Goal: Task Accomplishment & Management: Manage account settings

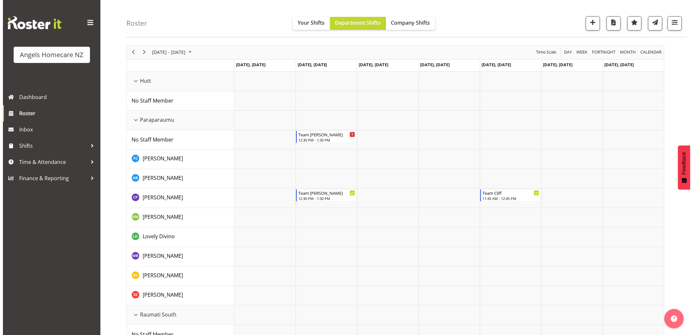
scroll to position [72, 0]
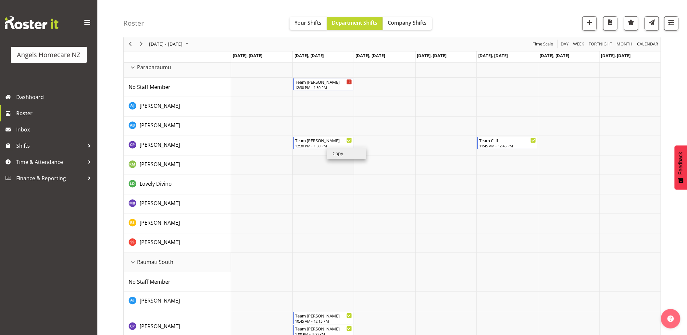
click at [325, 173] on td "Timeline Week of October 6, 2025" at bounding box center [323, 165] width 61 height 19
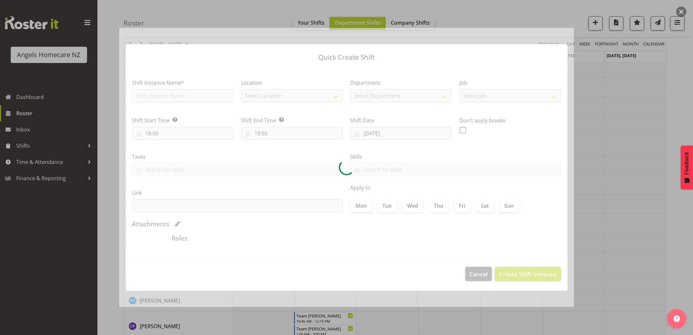
type input "[DATE]"
checkbox input "true"
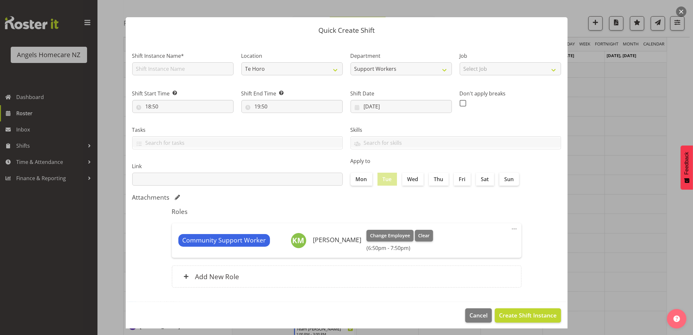
scroll to position [9, 0]
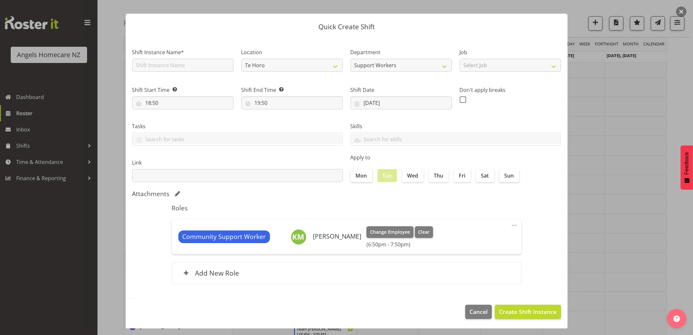
click at [687, 200] on div at bounding box center [346, 167] width 693 height 335
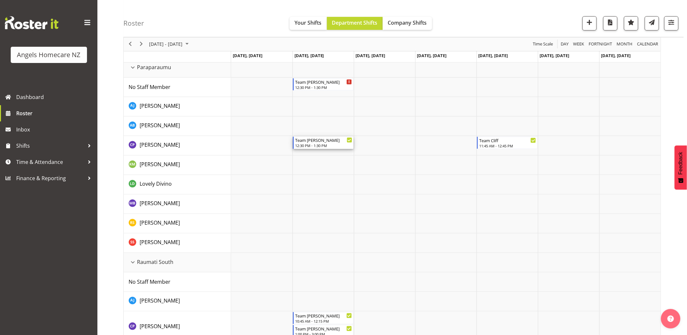
click at [310, 145] on div "12:30 PM - 1:30 PM" at bounding box center [323, 145] width 57 height 5
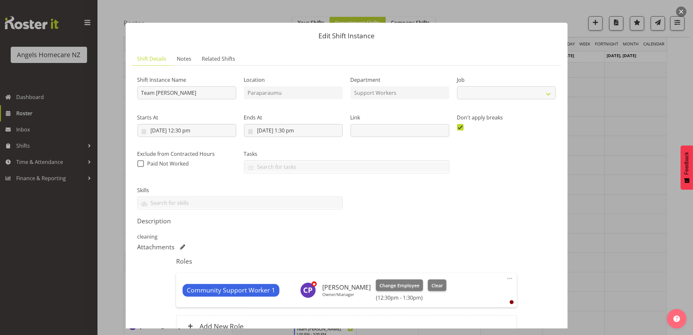
select select "10696"
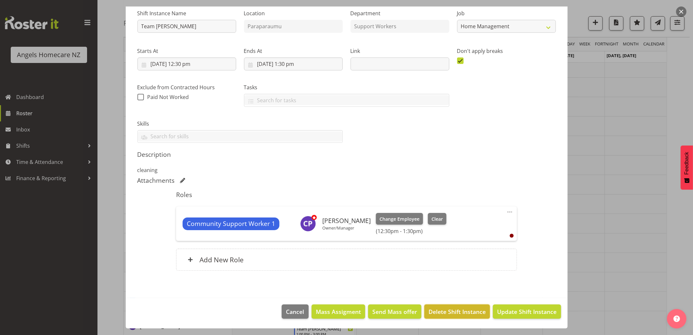
click at [448, 315] on span "Delete Shift Instance" at bounding box center [456, 312] width 57 height 8
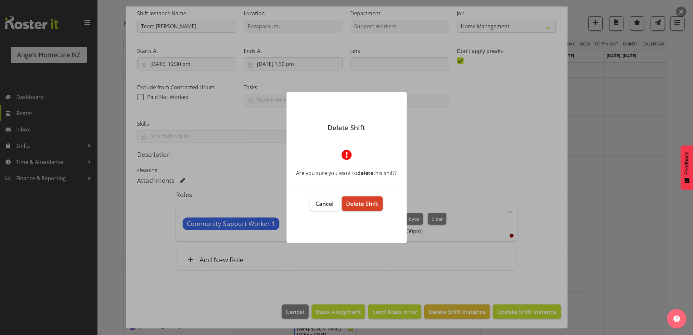
click at [371, 205] on span "Delete Shift" at bounding box center [362, 204] width 32 height 8
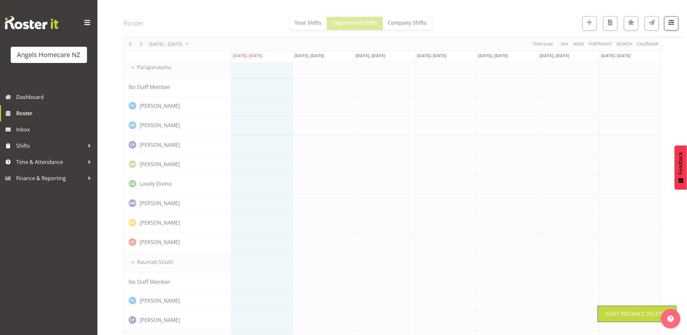
scroll to position [0, 0]
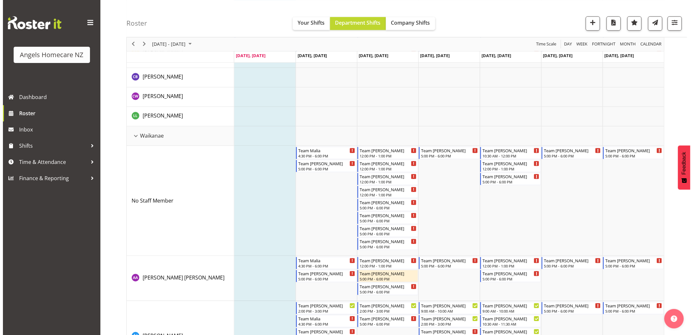
scroll to position [613, 0]
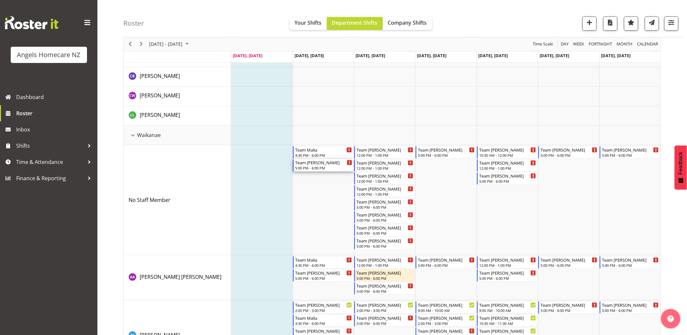
click at [335, 164] on div "Team [PERSON_NAME]" at bounding box center [323, 162] width 57 height 6
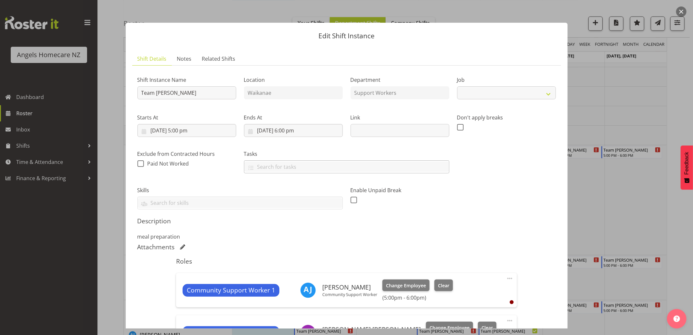
select select "10686"
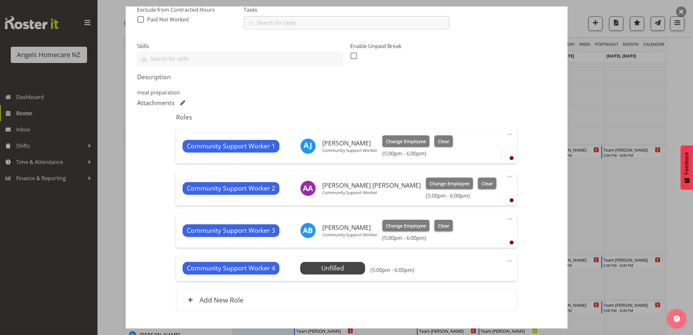
scroll to position [184, 0]
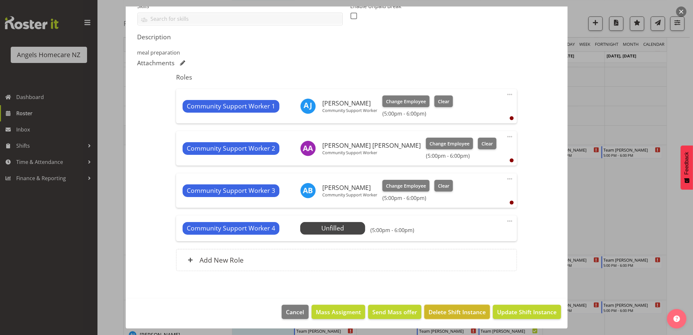
click at [458, 309] on span "Delete Shift Instance" at bounding box center [456, 312] width 57 height 8
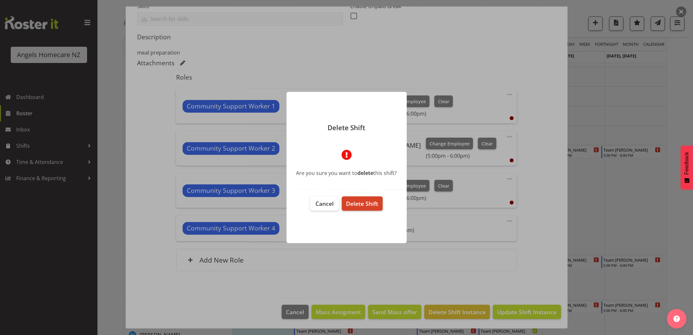
click at [353, 203] on span "Delete Shift" at bounding box center [362, 204] width 32 height 8
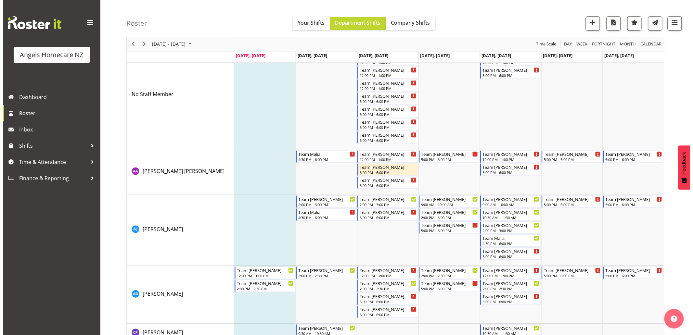
scroll to position [758, 0]
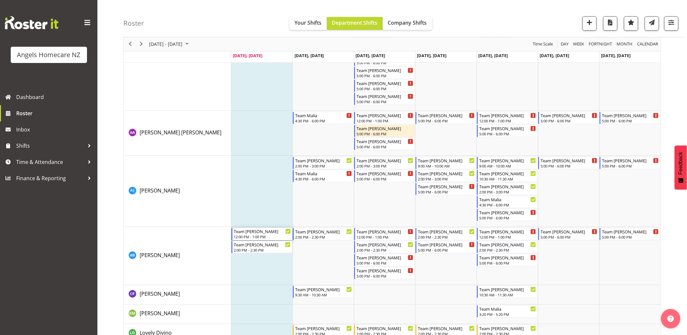
click at [251, 233] on div "Team [PERSON_NAME]" at bounding box center [262, 231] width 57 height 6
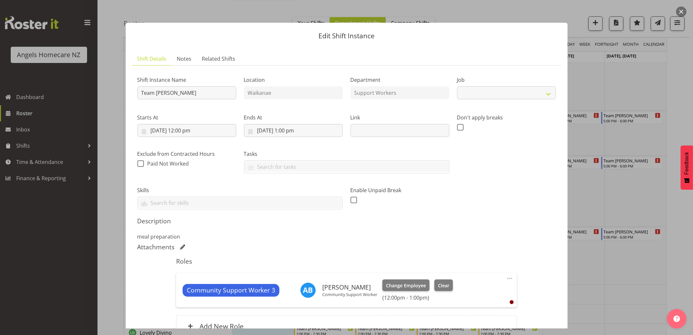
select select "10686"
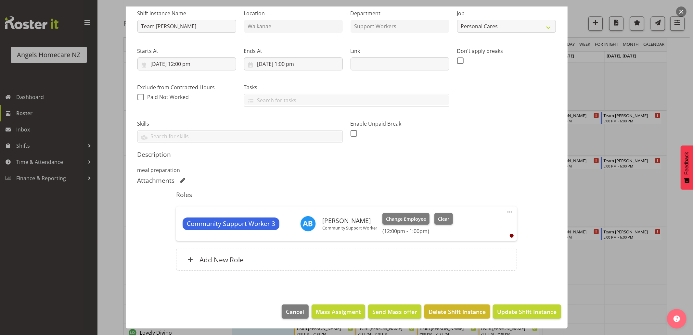
click at [433, 311] on span "Delete Shift Instance" at bounding box center [456, 312] width 57 height 8
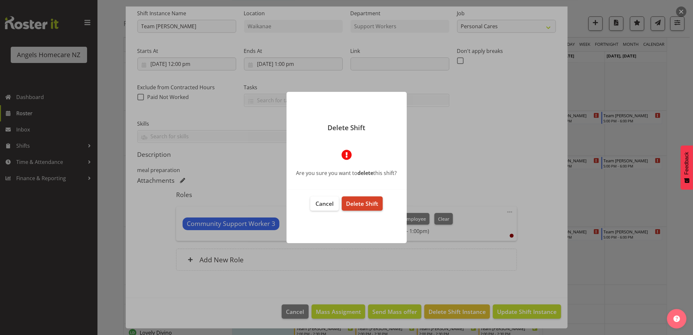
click at [363, 206] on span "Delete Shift" at bounding box center [362, 204] width 32 height 8
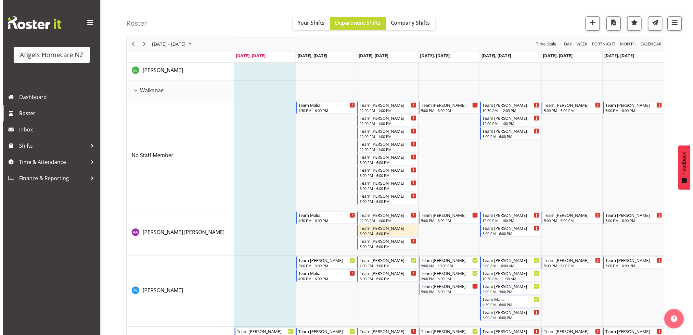
scroll to position [648, 0]
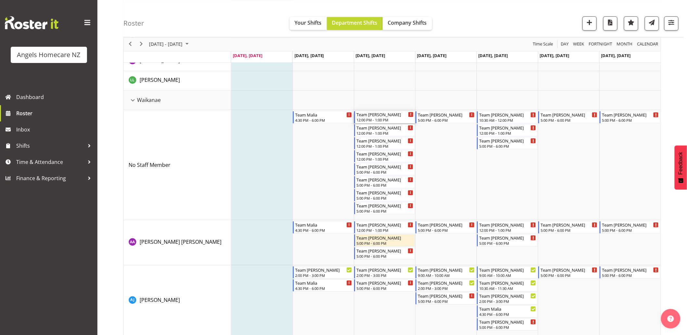
click at [372, 115] on div "Team [PERSON_NAME]" at bounding box center [385, 114] width 57 height 6
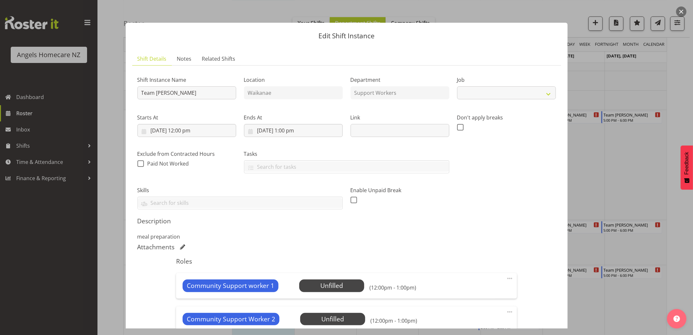
select select "10686"
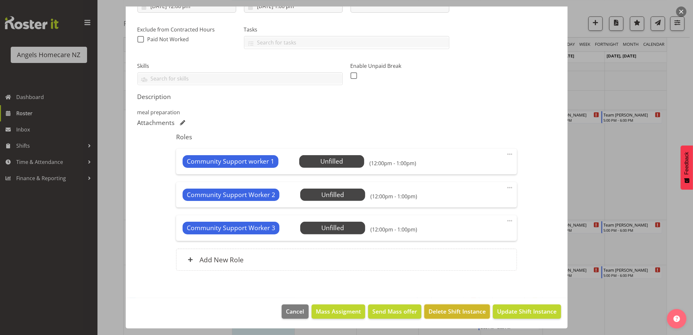
click at [459, 314] on span "Delete Shift Instance" at bounding box center [456, 311] width 57 height 8
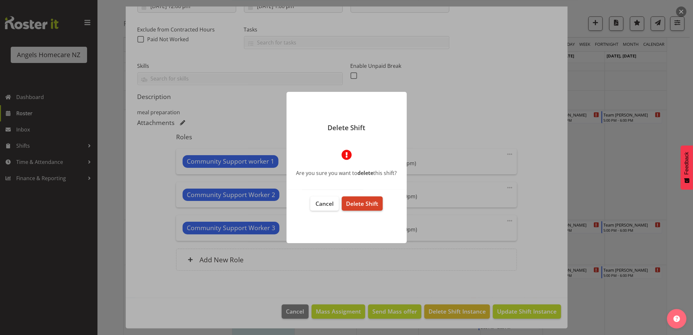
click at [357, 202] on span "Delete Shift" at bounding box center [362, 204] width 32 height 8
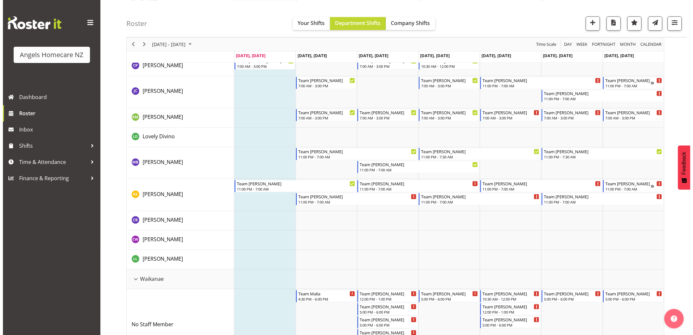
scroll to position [577, 0]
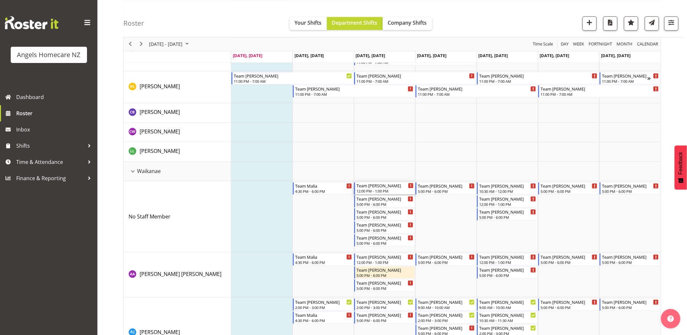
click at [385, 189] on div "12:00 PM - 1:00 PM" at bounding box center [385, 190] width 57 height 5
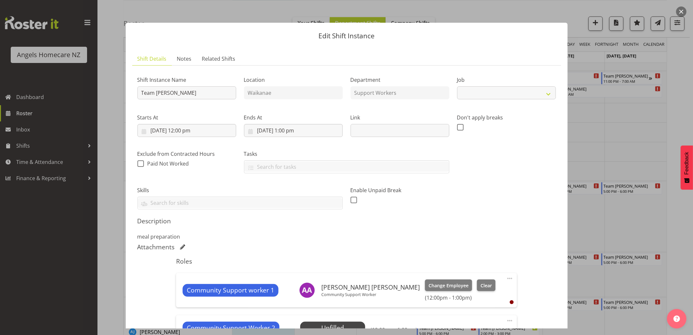
select select "10686"
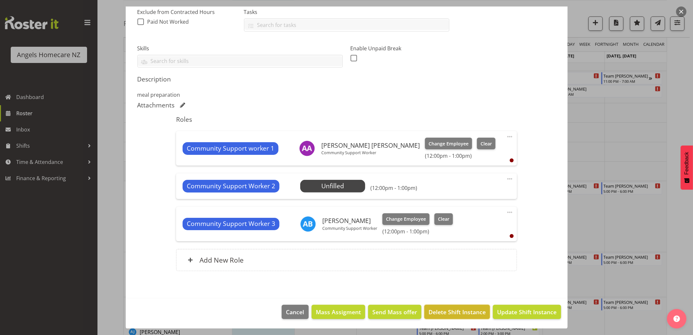
click at [451, 314] on span "Delete Shift Instance" at bounding box center [456, 312] width 57 height 8
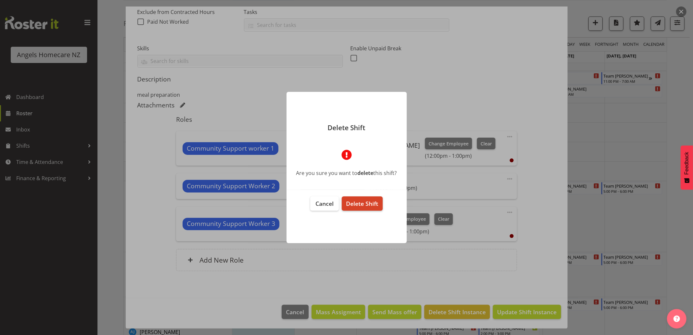
click at [372, 204] on span "Delete Shift" at bounding box center [362, 204] width 32 height 8
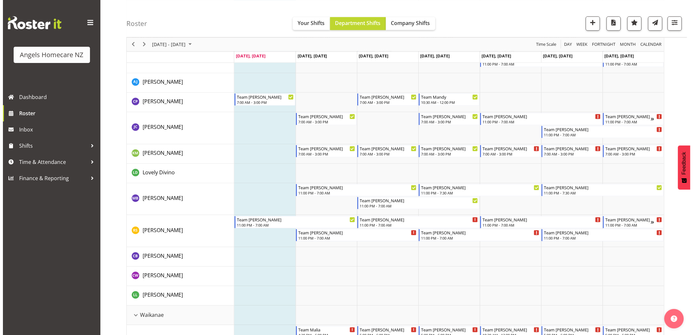
scroll to position [577, 0]
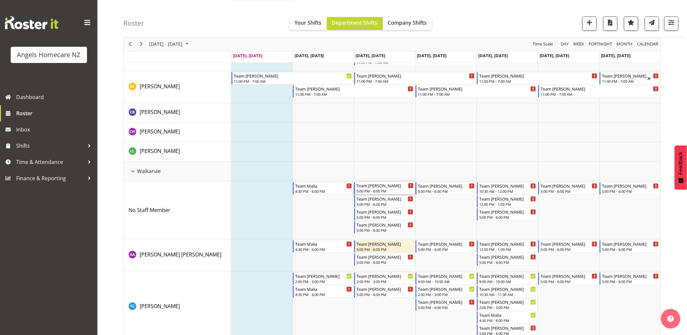
click at [375, 189] on div "5:00 PM - 6:00 PM" at bounding box center [385, 190] width 57 height 5
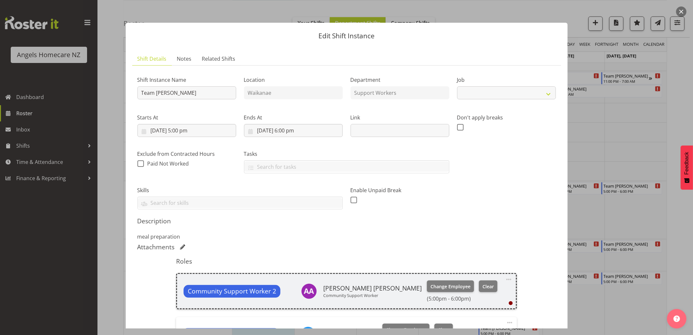
select select "10686"
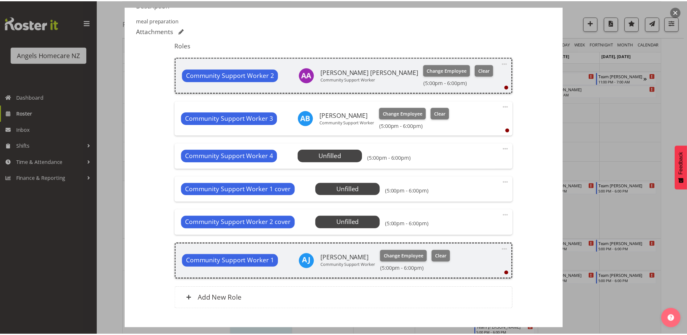
scroll to position [255, 0]
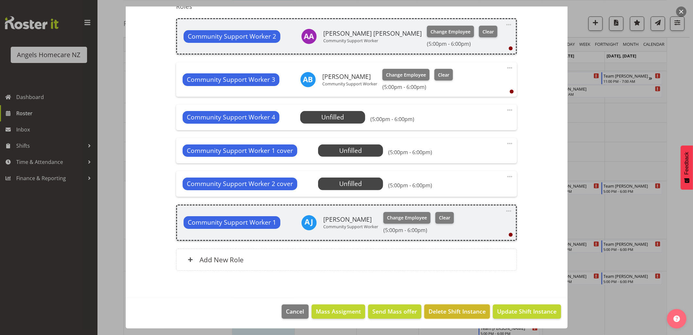
click at [463, 311] on span "Delete Shift Instance" at bounding box center [456, 311] width 57 height 8
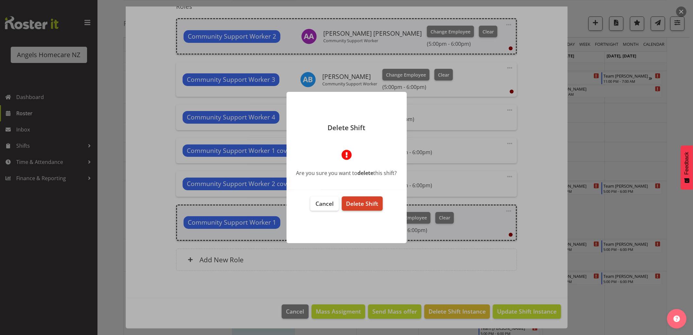
click at [352, 205] on span "Delete Shift" at bounding box center [362, 204] width 32 height 8
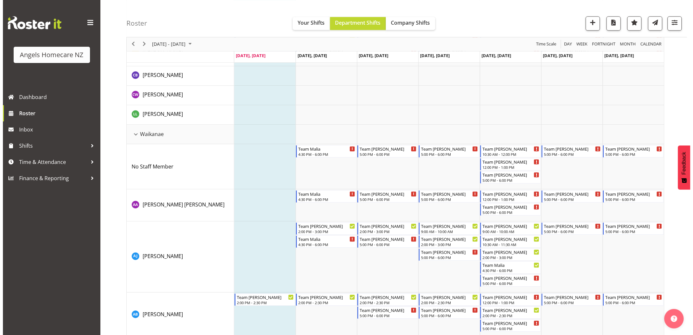
scroll to position [613, 0]
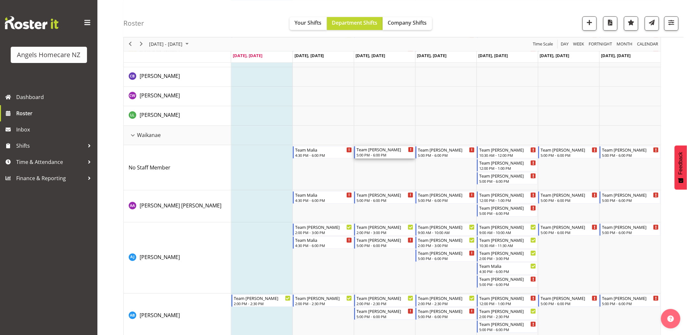
click at [369, 151] on div "Team [PERSON_NAME]" at bounding box center [385, 149] width 57 height 6
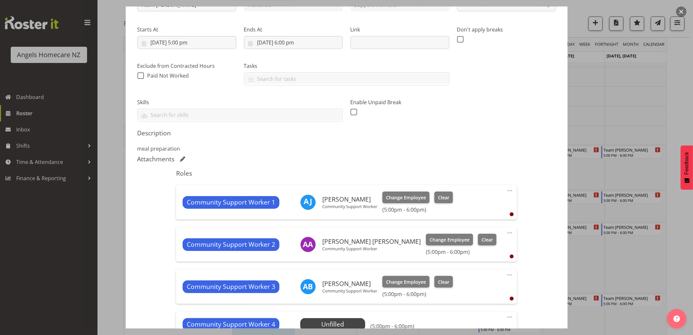
select select "10686"
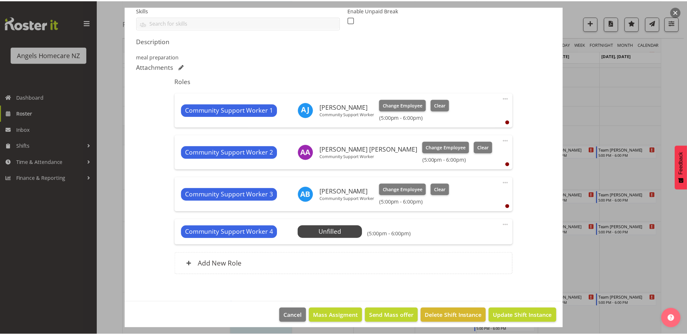
scroll to position [184, 0]
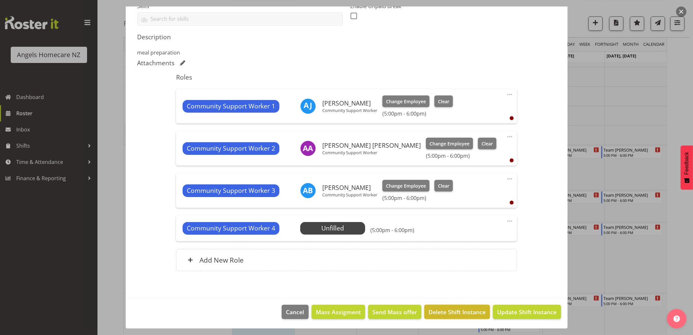
click at [443, 310] on span "Delete Shift Instance" at bounding box center [456, 312] width 57 height 8
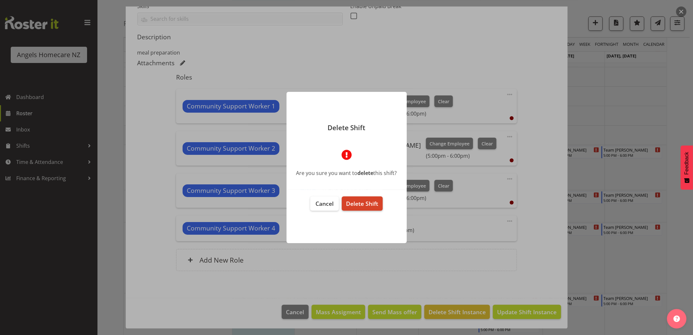
click at [368, 202] on span "Delete Shift" at bounding box center [362, 204] width 32 height 8
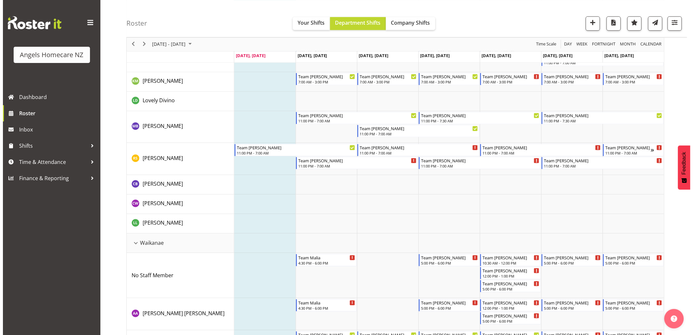
scroll to position [649, 0]
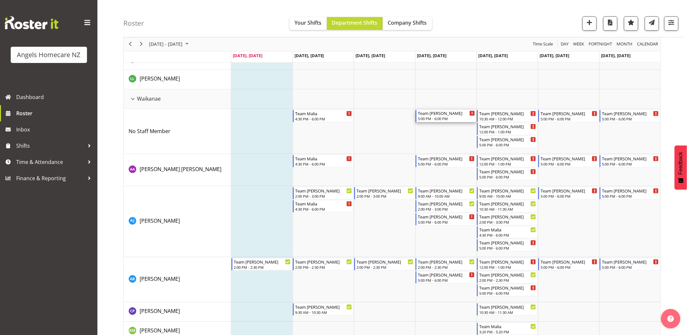
click at [431, 119] on div "5:00 PM - 6:00 PM" at bounding box center [446, 118] width 57 height 5
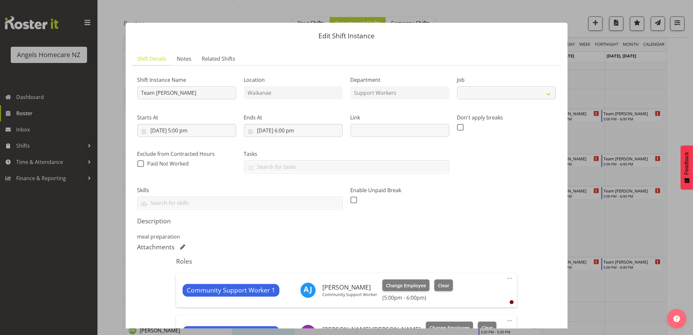
select select "10686"
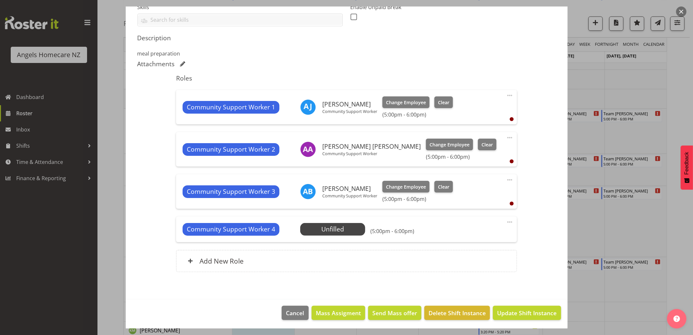
scroll to position [184, 0]
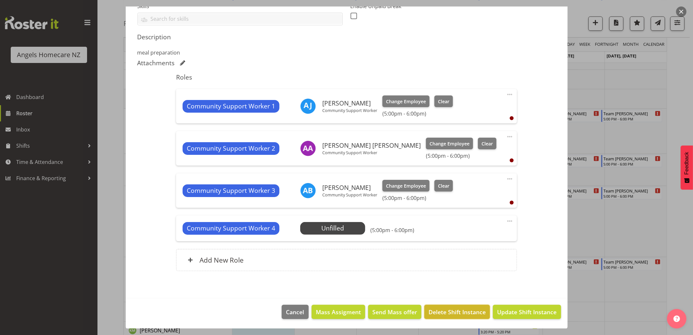
click at [453, 312] on span "Delete Shift Instance" at bounding box center [456, 312] width 57 height 8
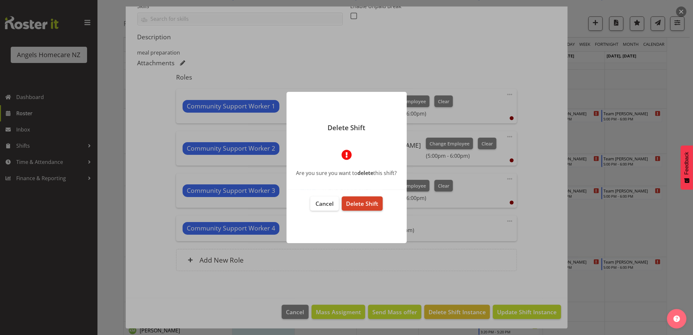
click at [368, 204] on span "Delete Shift" at bounding box center [362, 204] width 32 height 8
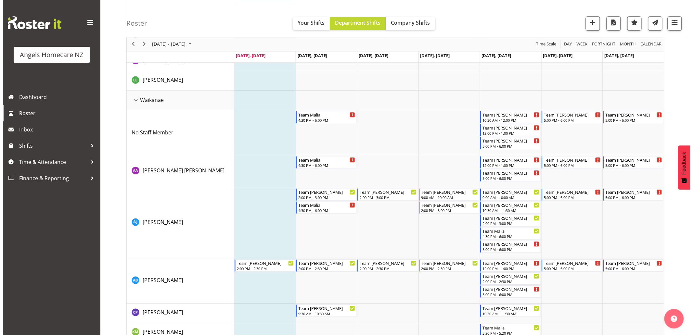
scroll to position [629, 0]
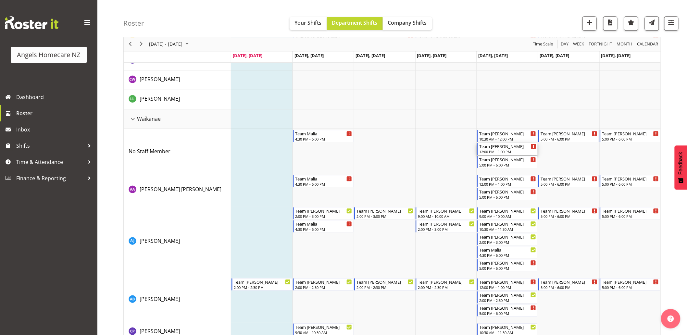
click at [501, 148] on div "Team [PERSON_NAME]" at bounding box center [507, 146] width 57 height 6
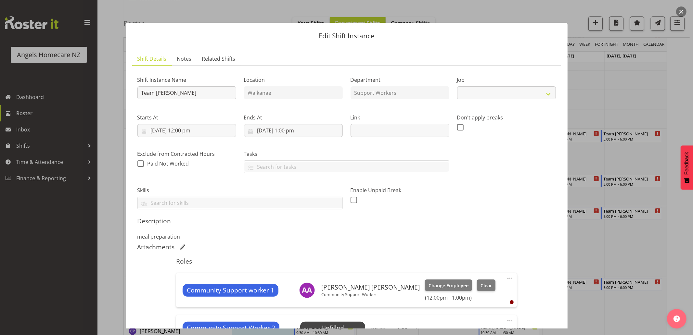
select select "10686"
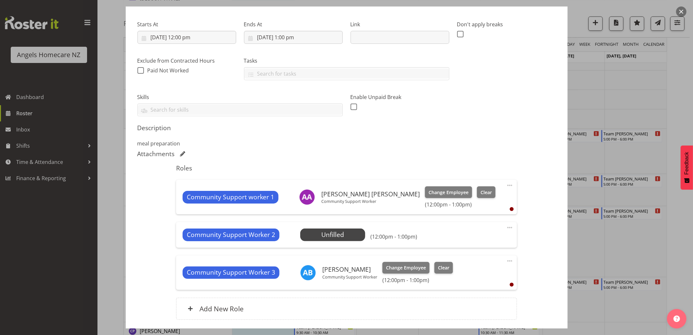
scroll to position [142, 0]
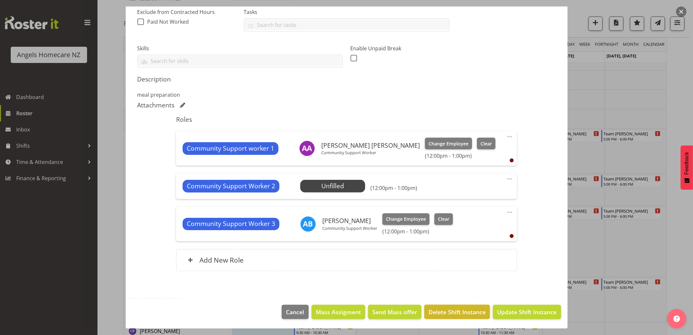
click at [448, 312] on span "Delete Shift Instance" at bounding box center [456, 312] width 57 height 8
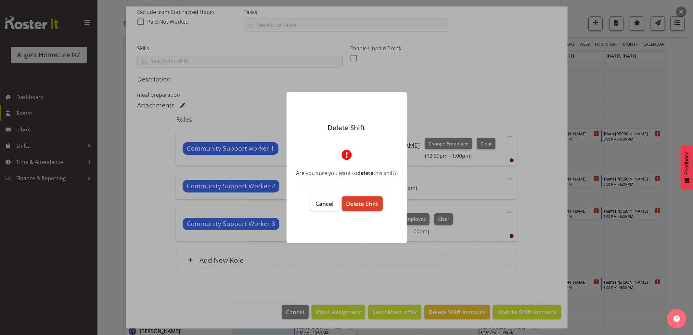
click at [359, 207] on button "Delete Shift" at bounding box center [362, 203] width 41 height 14
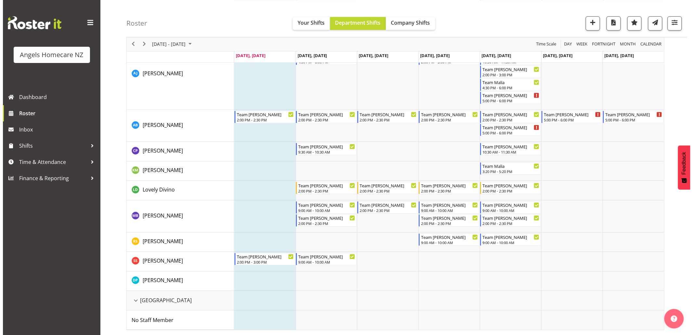
scroll to position [627, 0]
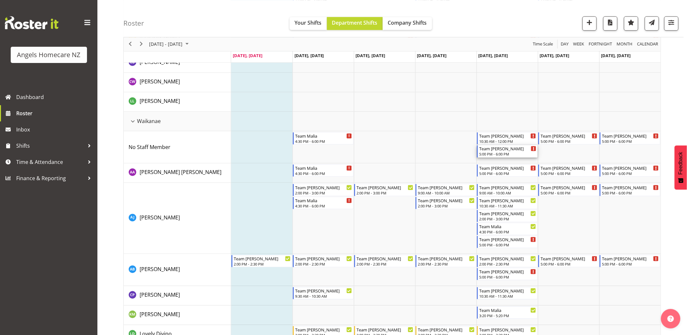
click at [490, 149] on div "Team [PERSON_NAME]" at bounding box center [507, 148] width 57 height 6
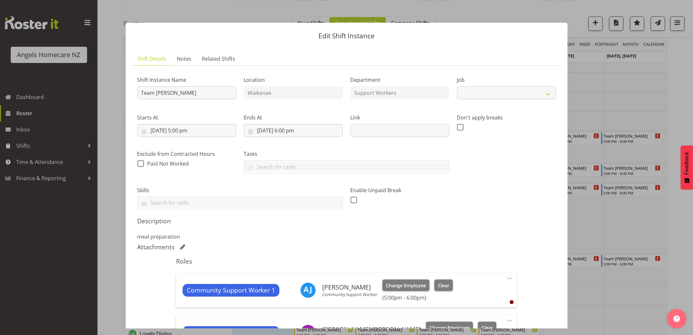
select select "10686"
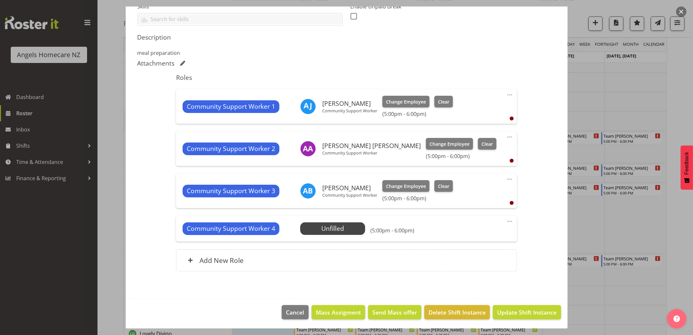
scroll to position [184, 0]
click at [455, 312] on span "Delete Shift Instance" at bounding box center [456, 312] width 57 height 8
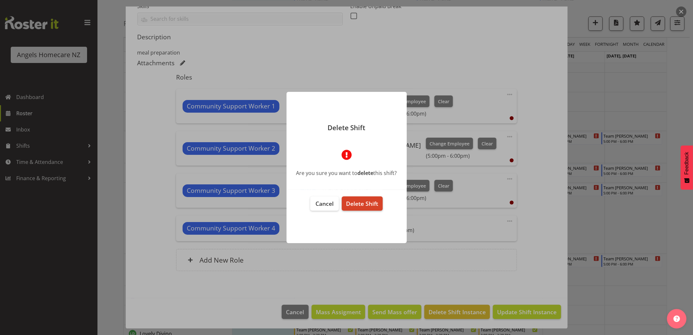
click at [370, 201] on span "Delete Shift" at bounding box center [362, 204] width 32 height 8
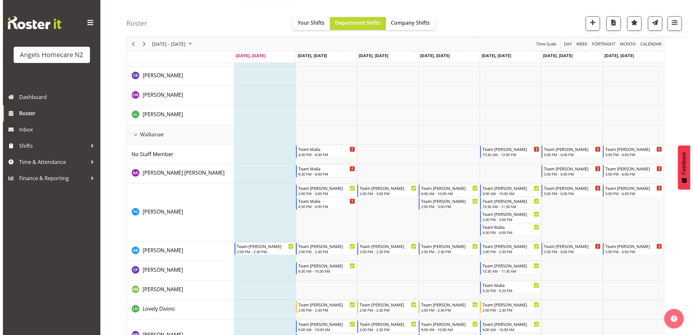
scroll to position [613, 0]
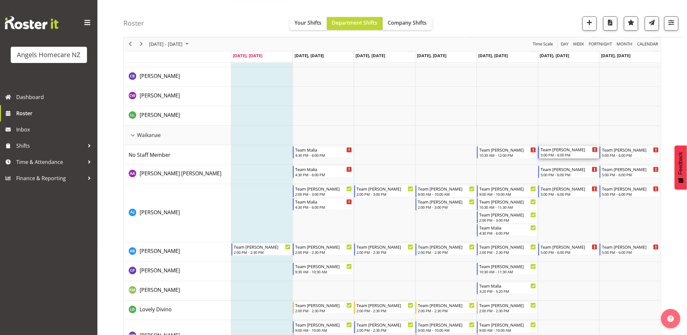
click at [551, 151] on div "Team [PERSON_NAME]" at bounding box center [569, 149] width 57 height 6
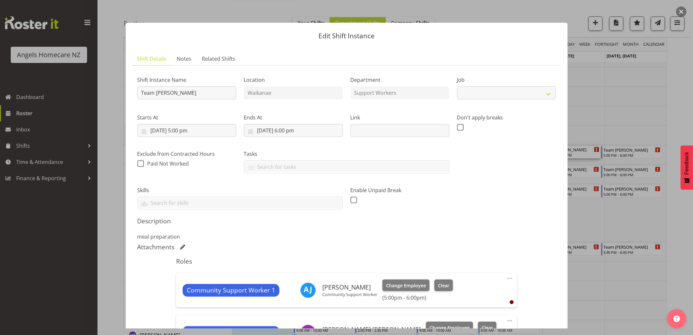
select select "10686"
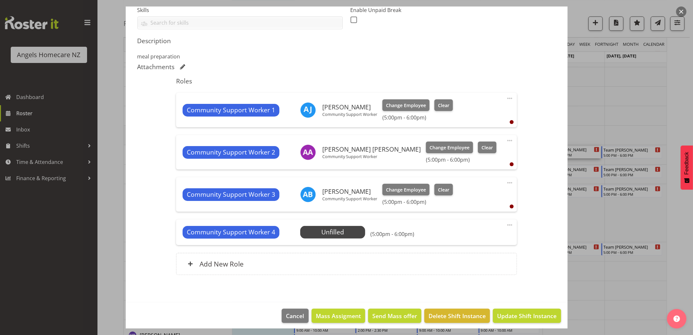
scroll to position [184, 0]
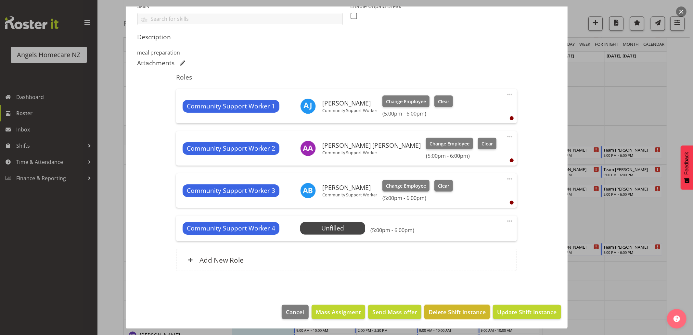
click at [442, 309] on span "Delete Shift Instance" at bounding box center [456, 312] width 57 height 8
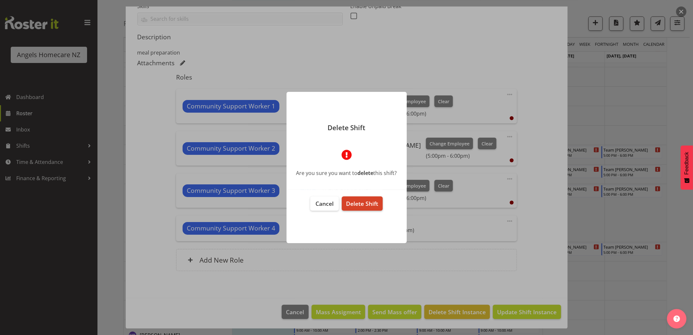
click at [371, 206] on span "Delete Shift" at bounding box center [362, 204] width 32 height 8
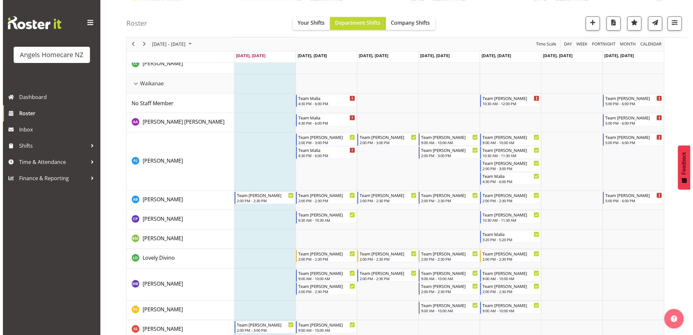
scroll to position [649, 0]
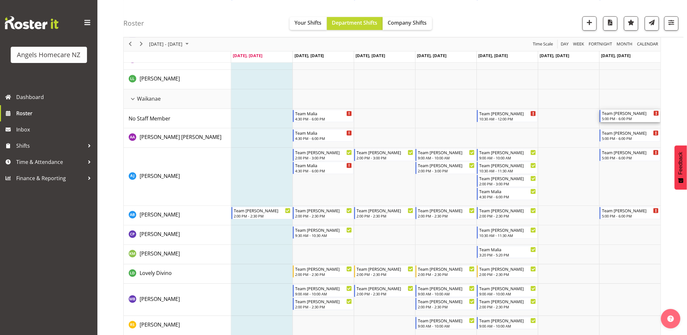
click at [636, 116] on div "5:00 PM - 6:00 PM" at bounding box center [630, 118] width 57 height 5
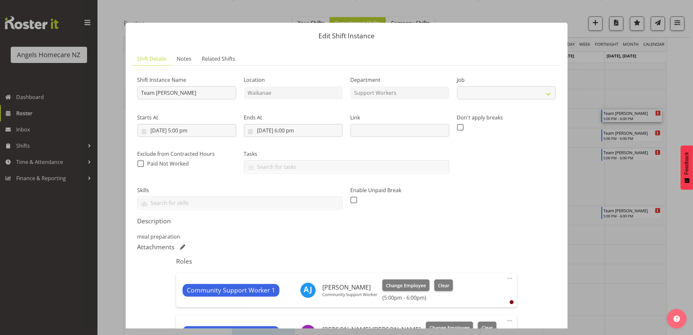
select select "10686"
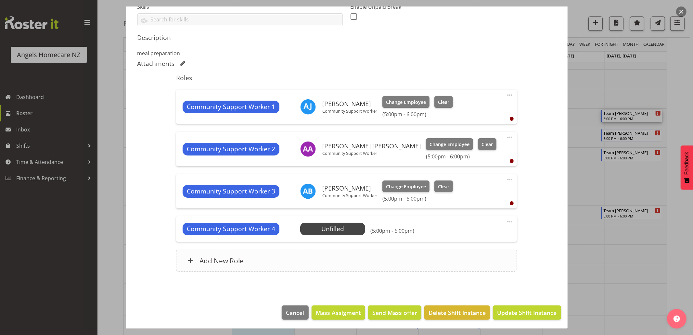
scroll to position [184, 0]
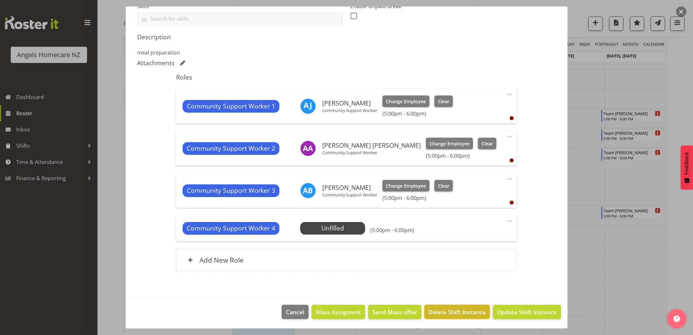
click at [460, 306] on button "Delete Shift Instance" at bounding box center [457, 312] width 66 height 14
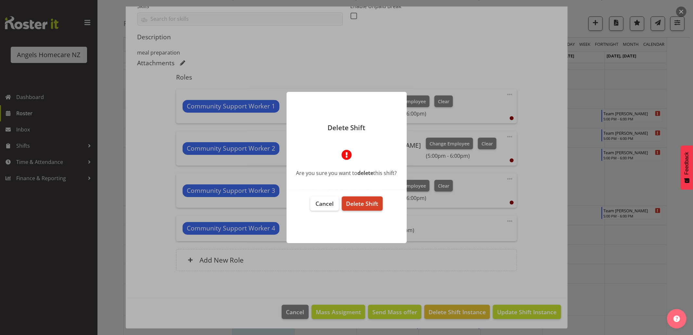
click at [365, 203] on span "Delete Shift" at bounding box center [362, 204] width 32 height 8
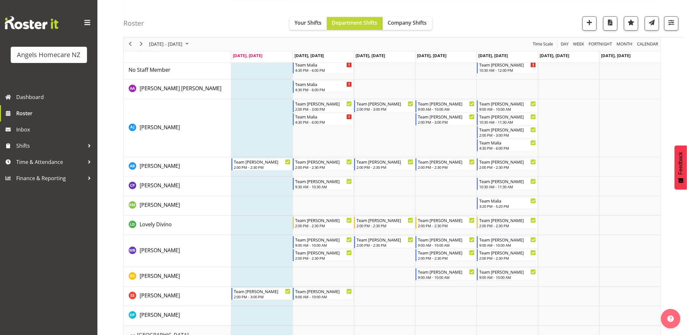
scroll to position [661, 0]
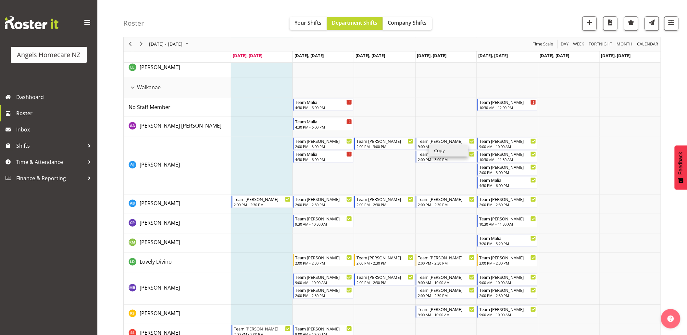
click at [433, 151] on li "Copy" at bounding box center [448, 151] width 39 height 12
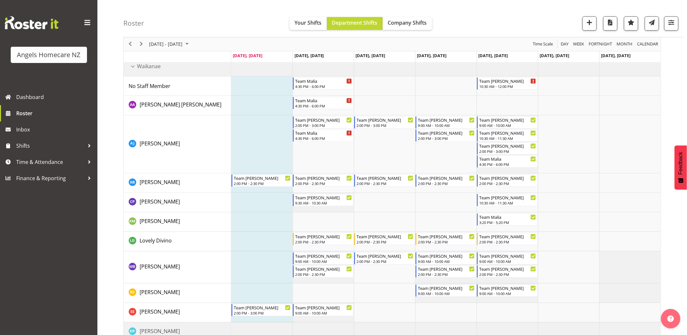
scroll to position [733, 0]
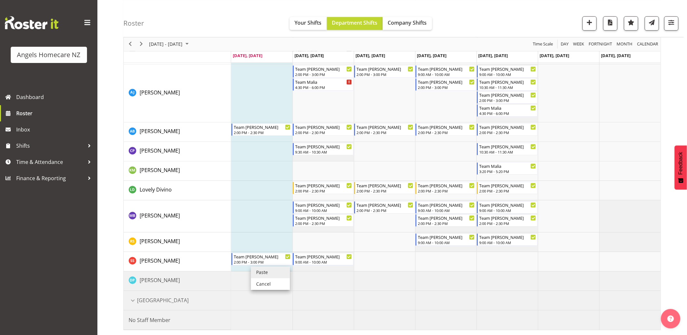
click at [255, 271] on li "Paste" at bounding box center [270, 273] width 39 height 12
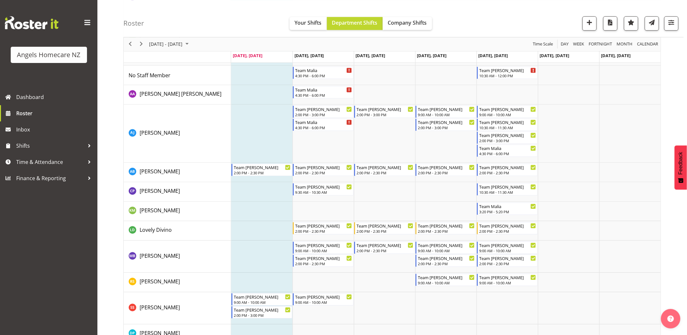
scroll to position [746, 0]
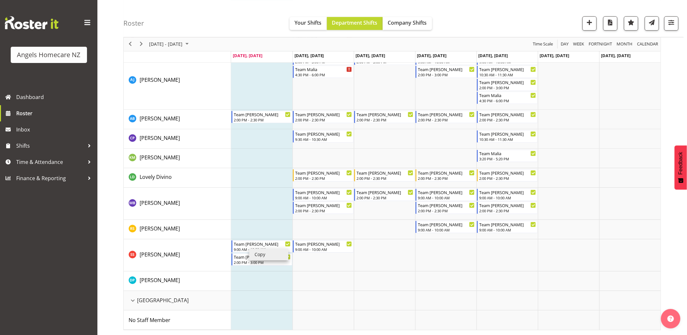
click at [250, 254] on li "Copy" at bounding box center [268, 255] width 39 height 12
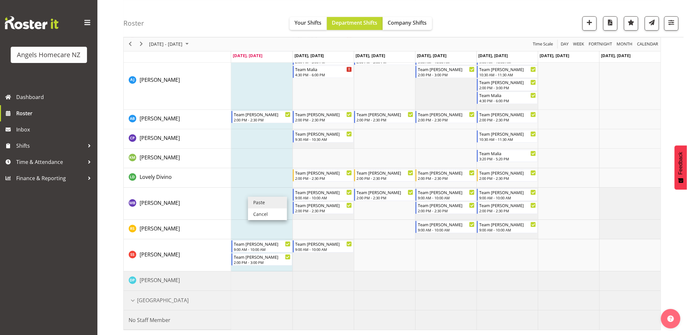
click at [261, 204] on li "Paste" at bounding box center [267, 203] width 39 height 12
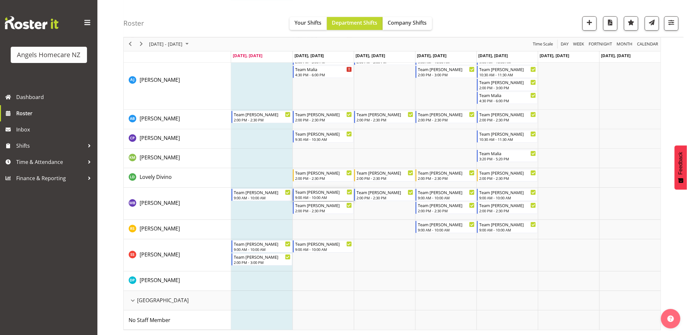
click at [326, 193] on div "Team [PERSON_NAME]" at bounding box center [323, 192] width 57 height 6
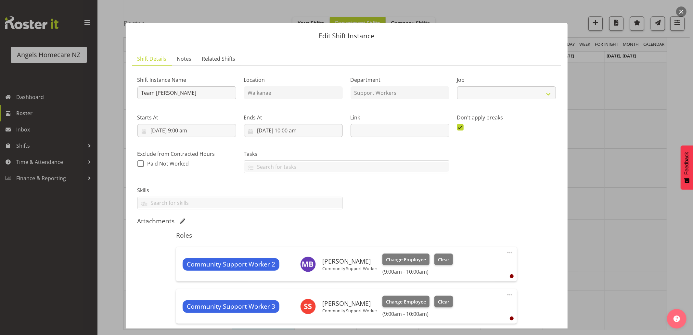
select select "10686"
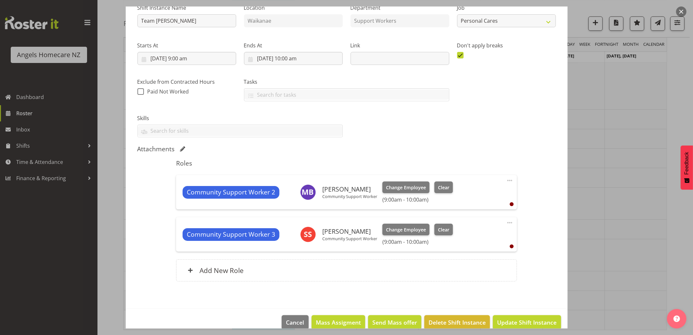
scroll to position [36, 0]
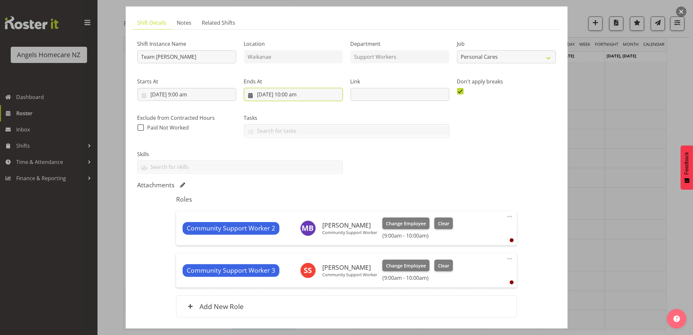
click at [309, 96] on input "[DATE] 10:00 am" at bounding box center [293, 94] width 99 height 13
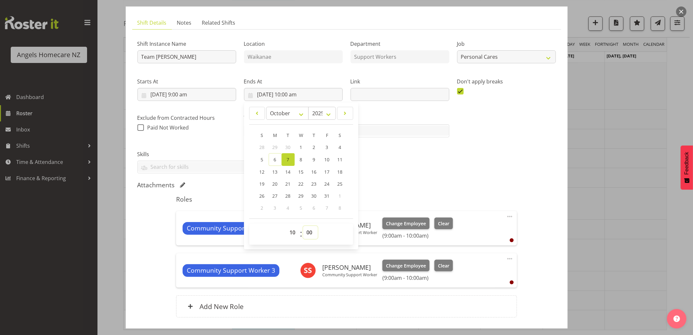
click at [307, 231] on select "00 01 02 03 04 05 06 07 08 09 10 11 12 13 14 15 16 17 18 19 20 21 22 23 24 25 2…" at bounding box center [310, 232] width 15 height 13
select select "30"
click at [303, 226] on select "00 01 02 03 04 05 06 07 08 09 10 11 12 13 14 15 16 17 18 19 20 21 22 23 24 25 2…" at bounding box center [310, 232] width 15 height 13
type input "[DATE] 10:30 am"
click at [393, 165] on div "Shift Instance Name Team [PERSON_NAME] Location [GEOGRAPHIC_DATA] Department Su…" at bounding box center [346, 104] width 426 height 147
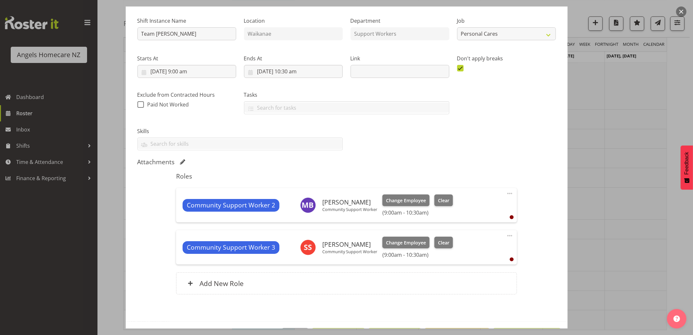
scroll to position [83, 0]
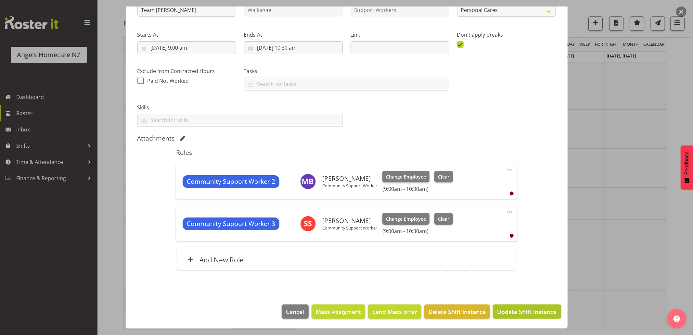
click at [511, 313] on span "Update Shift Instance" at bounding box center [526, 312] width 59 height 8
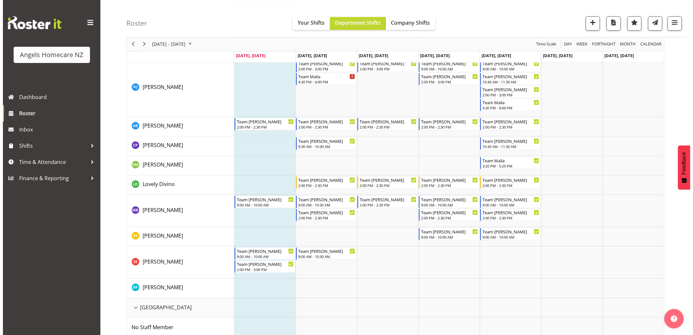
scroll to position [746, 0]
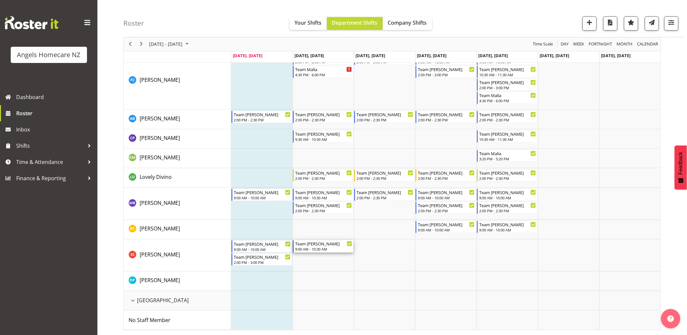
click at [315, 248] on div "9:00 AM - 10:30 AM" at bounding box center [323, 248] width 57 height 5
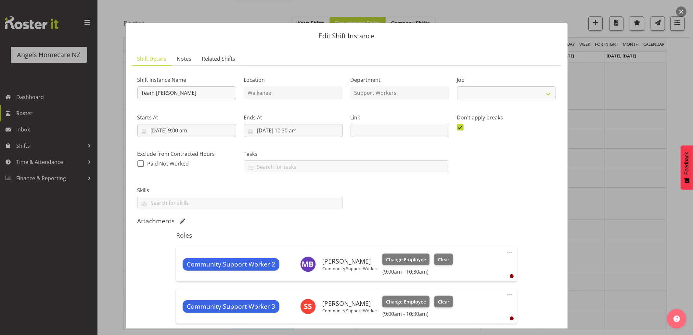
select select "10686"
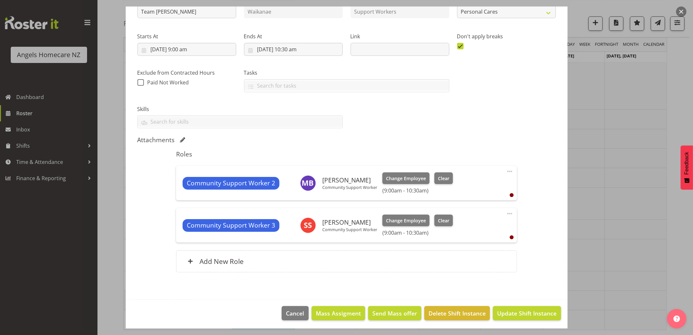
scroll to position [83, 0]
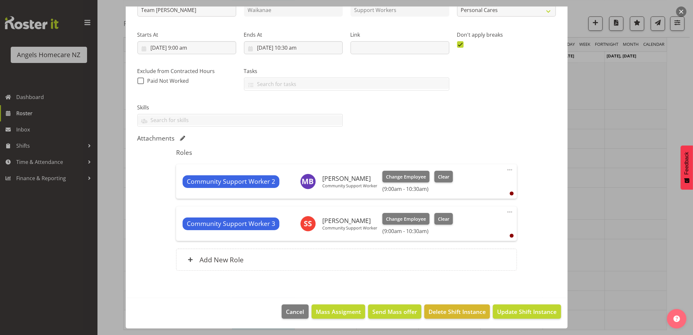
click at [506, 210] on span at bounding box center [510, 212] width 8 height 8
click at [468, 251] on link "Delete" at bounding box center [482, 250] width 62 height 12
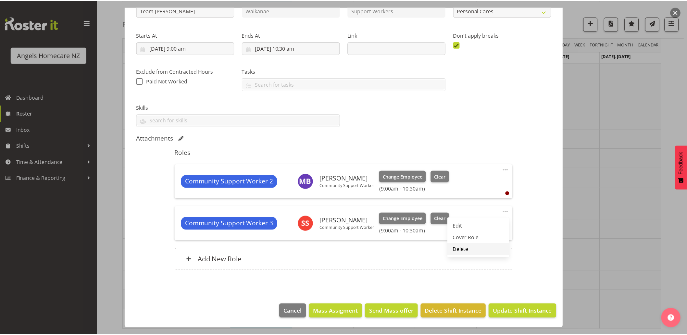
scroll to position [41, 0]
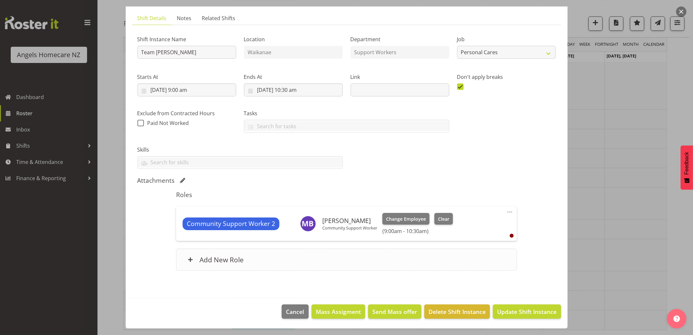
click at [230, 260] on h6 "Add New Role" at bounding box center [221, 260] width 44 height 8
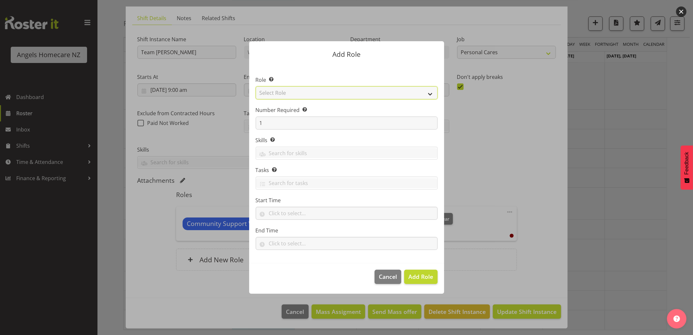
click at [307, 95] on select "Select Role Admin Coordinator Community Support Worker" at bounding box center [347, 92] width 182 height 13
select select "1572"
click at [256, 86] on select "Select Role Admin Coordinator Community Support Worker" at bounding box center [347, 92] width 182 height 13
click at [278, 211] on input "text" at bounding box center [347, 213] width 182 height 13
click at [298, 229] on select "00 00 01 02 03 04 05 06 07 08 09 10 11 12 13 14 15 16 17 18 19 20 21 22 23" at bounding box center [300, 230] width 15 height 13
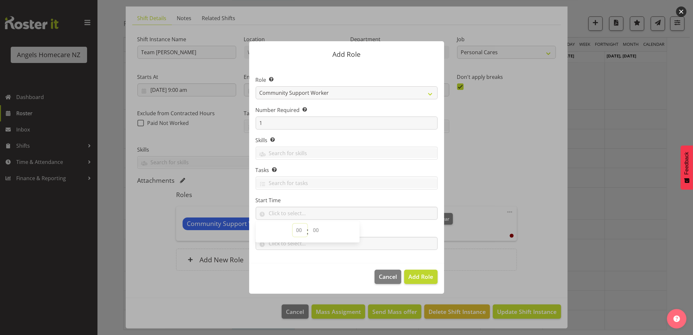
select select "9"
click at [293, 224] on select "00 00 01 02 03 04 05 06 07 08 09 10 11 12 13 14 15 16 17 18 19 20 21 22 23" at bounding box center [300, 230] width 15 height 13
click at [314, 233] on select "00 00 01 02 03 04 05 06 07 08 09 10 11 12 13 14 15 16 17 18 19 20 21 22 23 24 2…" at bounding box center [316, 230] width 15 height 13
select select "0"
click at [309, 224] on select "00 00 01 02 03 04 05 06 07 08 09 10 11 12 13 14 15 16 17 18 19 20 21 22 23 24 2…" at bounding box center [316, 230] width 15 height 13
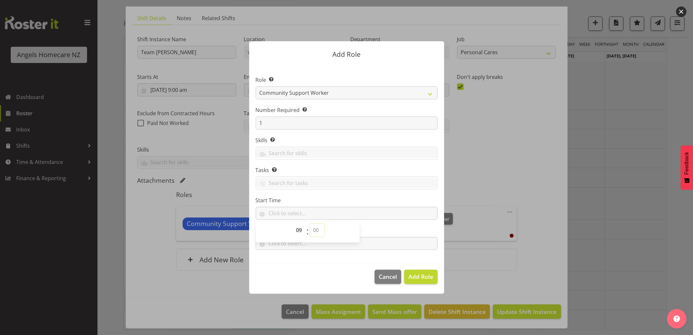
type input "09:00"
click at [332, 266] on footer "Cancel Add Role" at bounding box center [346, 278] width 195 height 31
click at [286, 246] on input "text" at bounding box center [347, 243] width 182 height 13
click at [299, 260] on select "00 00 01 02 03 04 05 06 07 08 09 10 11 12 13 14 15 16 17 18 19 20 21 22 23" at bounding box center [300, 260] width 15 height 13
select select "10"
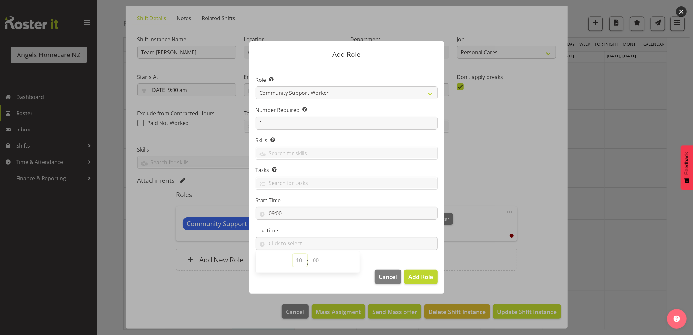
click at [293, 254] on select "00 00 01 02 03 04 05 06 07 08 09 10 11 12 13 14 15 16 17 18 19 20 21 22 23" at bounding box center [300, 260] width 15 height 13
click at [316, 261] on select "00 00 01 02 03 04 05 06 07 08 09 10 11 12 13 14 15 16 17 18 19 20 21 22 23 24 2…" at bounding box center [316, 260] width 15 height 13
select select "30"
click at [309, 254] on select "00 00 01 02 03 04 05 06 07 08 09 10 11 12 13 14 15 16 17 18 19 20 21 22 23 24 2…" at bounding box center [316, 260] width 15 height 13
type input "10:30"
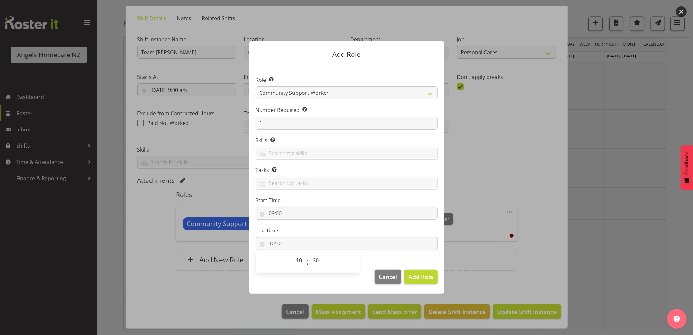
click at [338, 291] on footer "Cancel Add Role" at bounding box center [346, 278] width 195 height 31
click at [426, 278] on span "Add Role" at bounding box center [420, 277] width 25 height 8
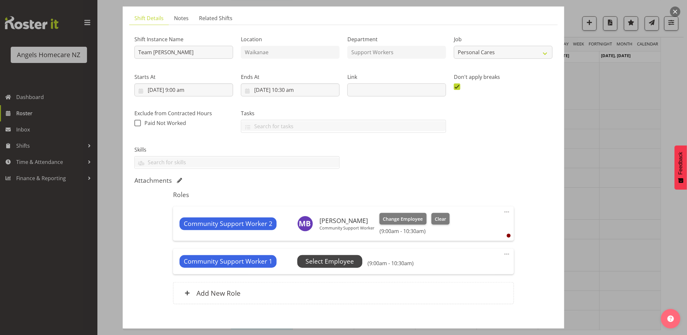
click at [341, 263] on span "Select Employee" at bounding box center [330, 261] width 48 height 9
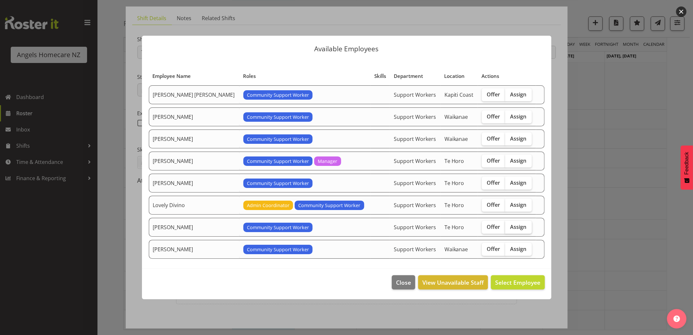
click at [517, 229] on span "Assign" at bounding box center [518, 227] width 16 height 6
click at [509, 229] on input "Assign" at bounding box center [507, 227] width 4 height 4
checkbox input "true"
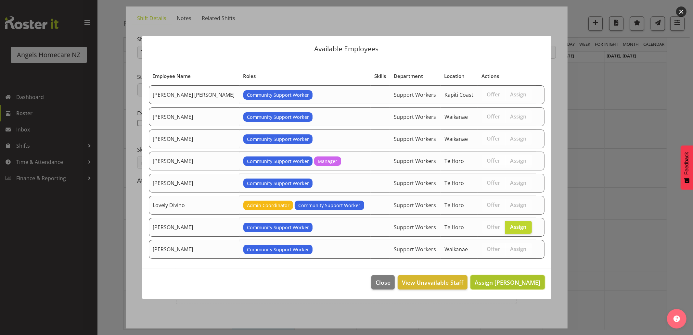
click at [515, 283] on span "Assign [PERSON_NAME]" at bounding box center [507, 283] width 66 height 8
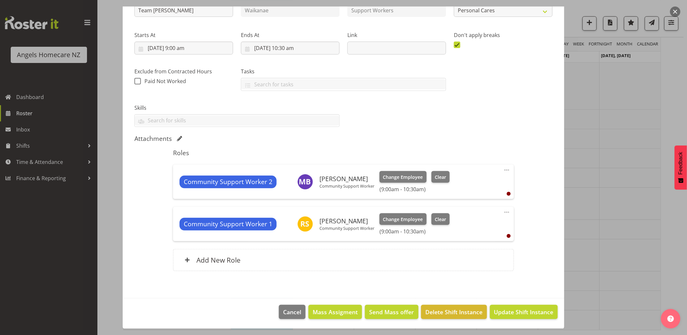
scroll to position [83, 0]
click at [504, 312] on span "Update Shift Instance" at bounding box center [523, 312] width 59 height 8
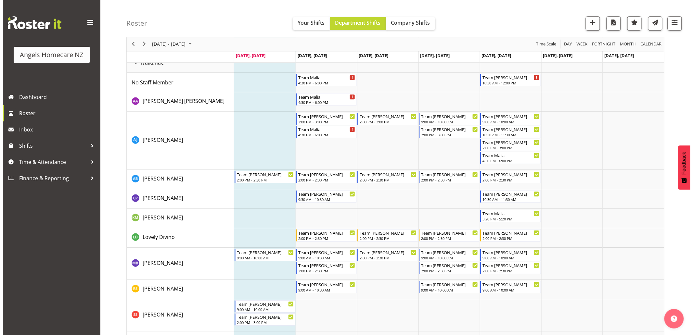
scroll to position [746, 0]
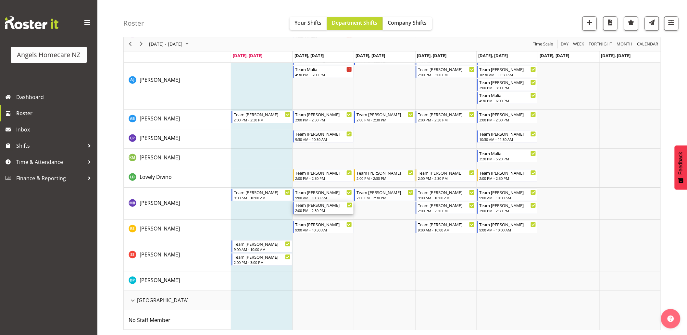
click at [315, 206] on div "Team [PERSON_NAME]" at bounding box center [323, 205] width 57 height 6
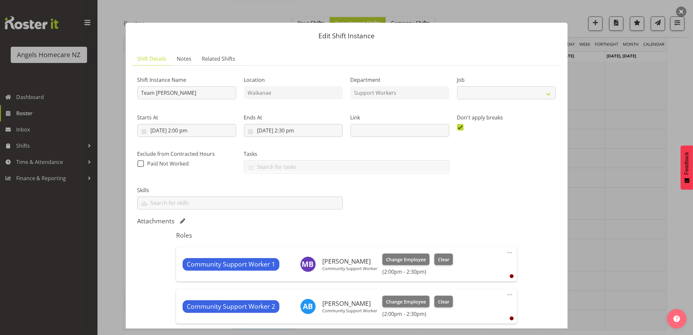
select select "10686"
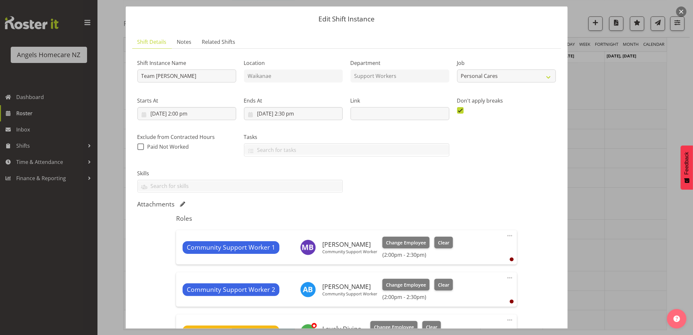
scroll to position [125, 0]
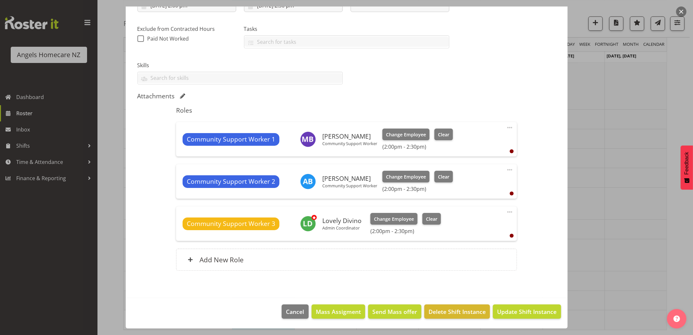
click at [506, 126] on span at bounding box center [510, 128] width 8 height 8
click at [475, 166] on link "Delete" at bounding box center [482, 165] width 62 height 12
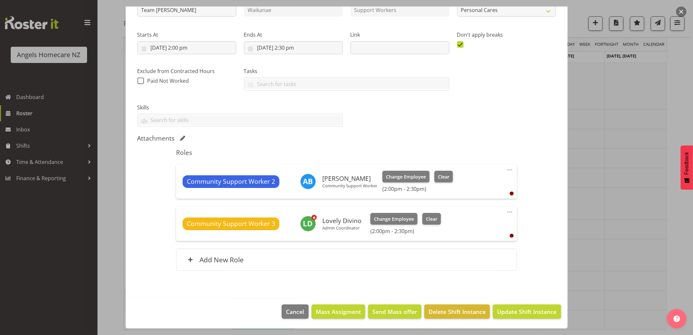
scroll to position [83, 0]
click at [506, 213] on span at bounding box center [510, 212] width 8 height 8
click at [485, 248] on link "Delete" at bounding box center [482, 250] width 62 height 12
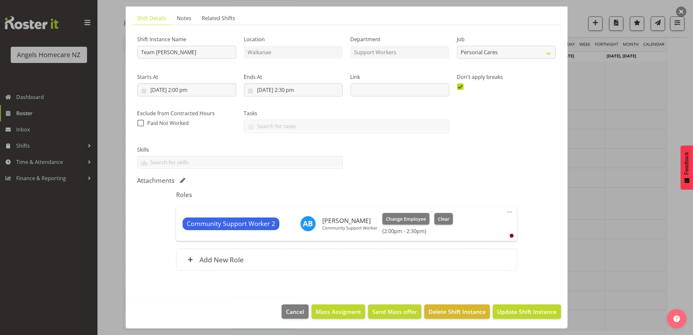
scroll to position [41, 0]
click at [515, 313] on span "Update Shift Instance" at bounding box center [526, 312] width 59 height 8
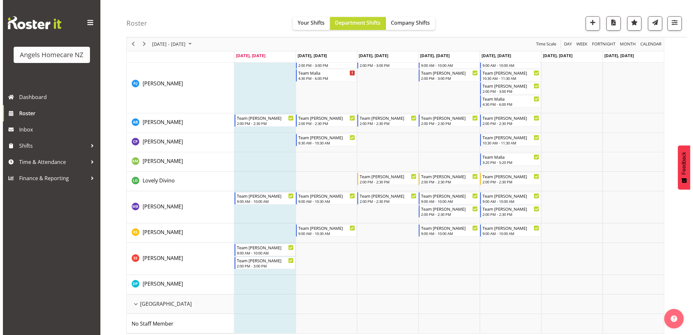
scroll to position [746, 0]
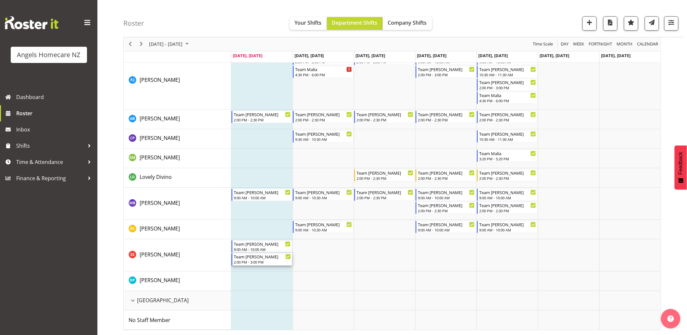
click at [258, 260] on div "2:00 PM - 3:00 PM" at bounding box center [262, 261] width 57 height 5
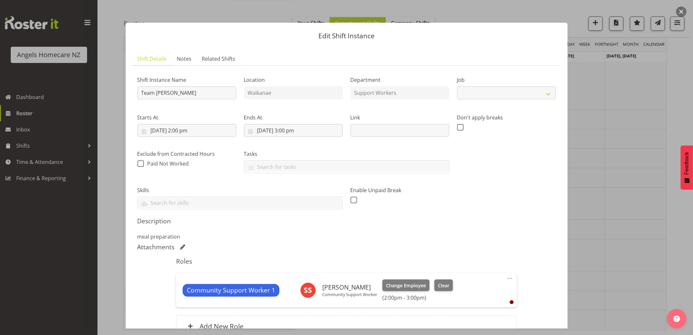
select select "10686"
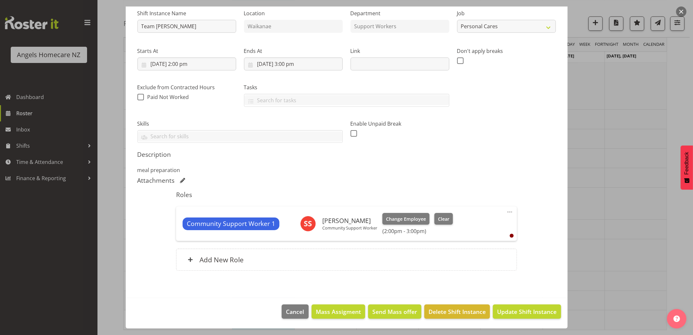
scroll to position [31, 0]
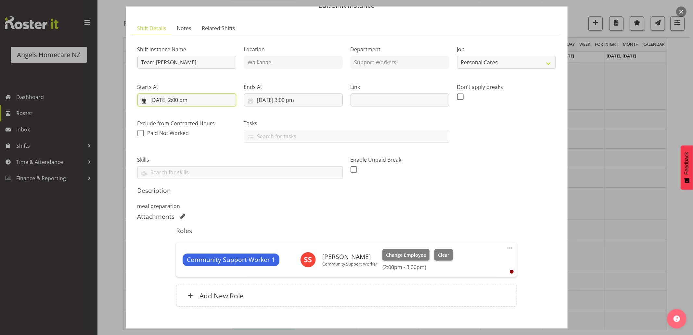
click at [208, 99] on input "[DATE] 2:00 pm" at bounding box center [186, 100] width 99 height 13
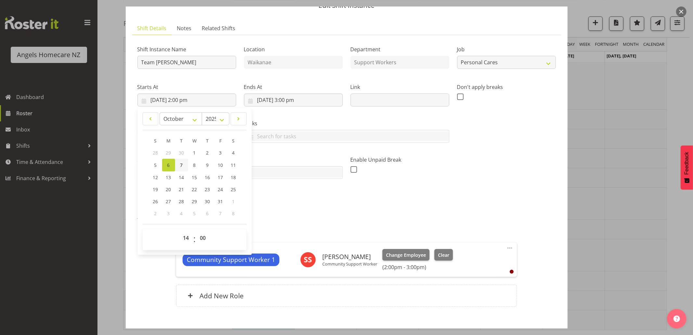
click at [181, 164] on span "7" at bounding box center [181, 165] width 3 height 6
type input "[DATE] 2:00 pm"
click at [299, 213] on div "Attachments" at bounding box center [346, 217] width 418 height 8
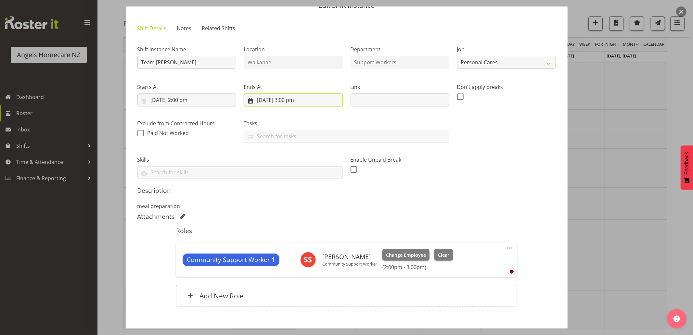
click at [288, 101] on input "[DATE] 3:00 pm" at bounding box center [293, 100] width 99 height 13
click at [288, 166] on link "7" at bounding box center [288, 165] width 13 height 13
type input "[DATE] 3:00 pm"
click at [379, 199] on div "Description meal preparation" at bounding box center [346, 198] width 418 height 23
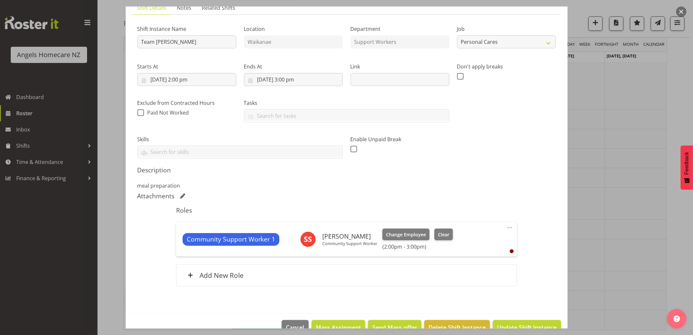
scroll to position [67, 0]
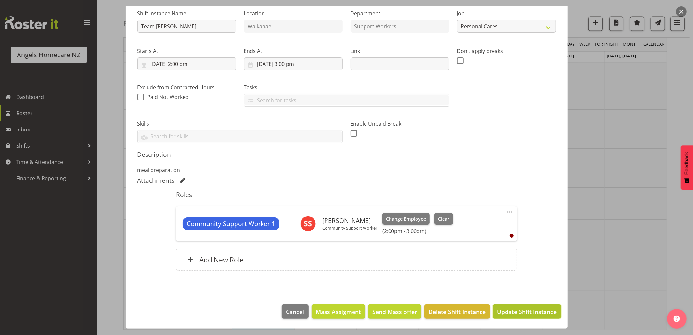
click at [506, 311] on span "Update Shift Instance" at bounding box center [526, 312] width 59 height 8
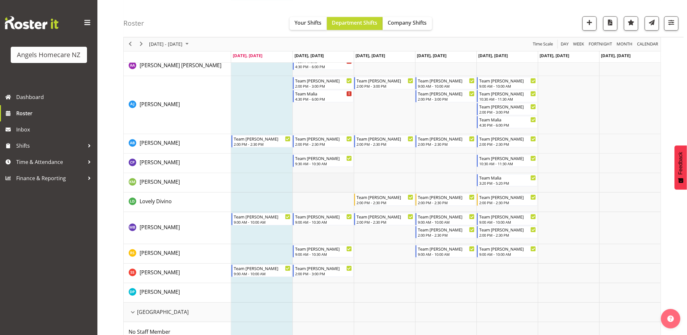
scroll to position [733, 0]
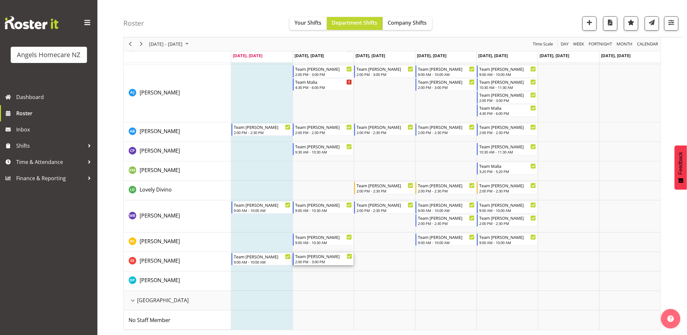
click at [322, 261] on div "2:00 PM - 3:00 PM" at bounding box center [323, 261] width 57 height 5
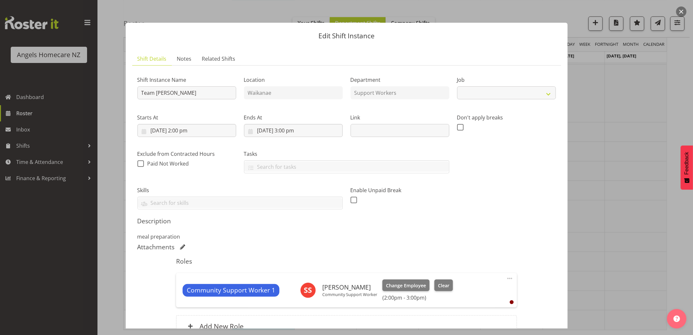
select select "10686"
click at [683, 209] on div at bounding box center [346, 167] width 693 height 335
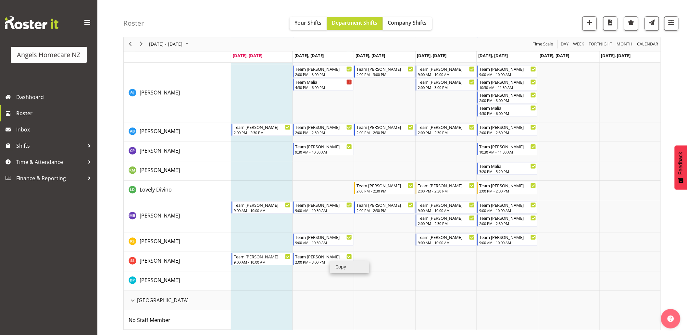
click at [335, 267] on li "Copy" at bounding box center [349, 267] width 39 height 12
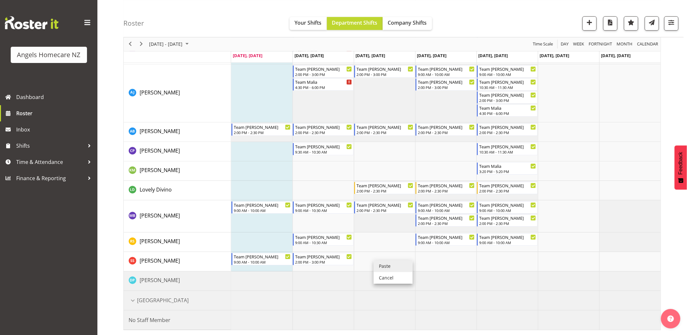
click at [381, 267] on li "Paste" at bounding box center [393, 266] width 39 height 12
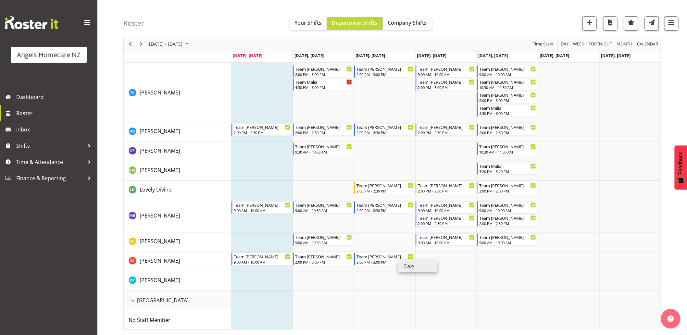
click at [402, 267] on li "Copy" at bounding box center [417, 266] width 39 height 12
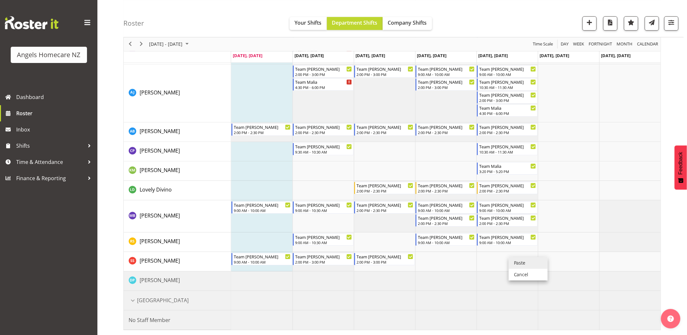
click at [514, 264] on li "Paste" at bounding box center [528, 263] width 39 height 12
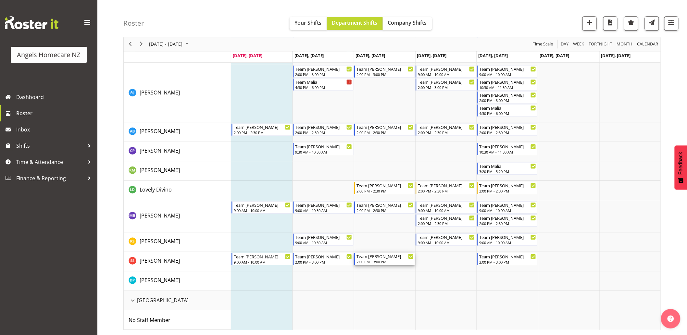
click at [390, 259] on div "Team [PERSON_NAME] 2:00 PM - 3:00 PM" at bounding box center [385, 259] width 57 height 12
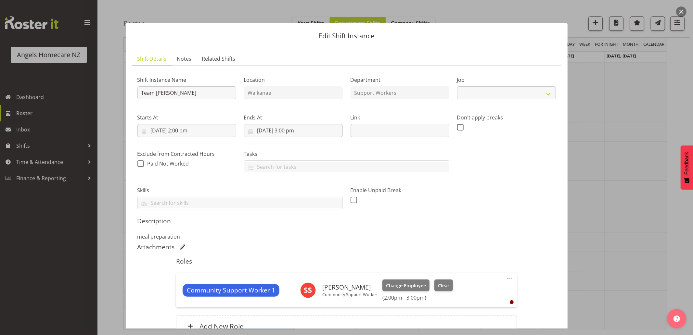
select select "10686"
click at [293, 129] on input "[DATE] 3:00 pm" at bounding box center [293, 130] width 99 height 13
click at [306, 270] on select "00 01 02 03 04 05 06 07 08 09 10 11 12 13 14 15 16 17 18 19 20 21 22 23 24 25 2…" at bounding box center [310, 268] width 15 height 13
click at [447, 230] on div "Description meal preparation" at bounding box center [346, 228] width 418 height 23
click at [296, 129] on input "[DATE] 3:00 pm" at bounding box center [293, 130] width 99 height 13
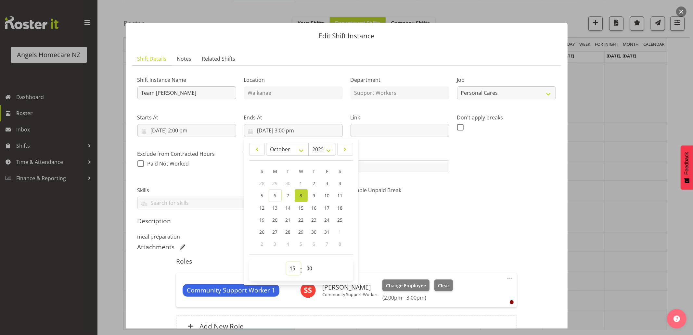
click at [293, 268] on select "00 01 02 03 04 05 06 07 08 09 10 11 12 13 14 15 16 17 18 19 20 21 22 23" at bounding box center [293, 268] width 15 height 13
select select "14"
click at [286, 262] on select "00 01 02 03 04 05 06 07 08 09 10 11 12 13 14 15 16 17 18 19 20 21 22 23" at bounding box center [293, 268] width 15 height 13
type input "[DATE] 2:00 pm"
click at [309, 269] on select "00 01 02 03 04 05 06 07 08 09 10 11 12 13 14 15 16 17 18 19 20 21 22 23 24 25 2…" at bounding box center [310, 268] width 15 height 13
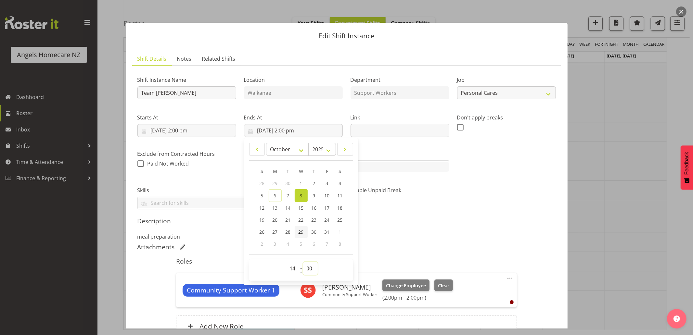
select select "30"
click at [303, 262] on select "00 01 02 03 04 05 06 07 08 09 10 11 12 13 14 15 16 17 18 19 20 21 22 23 24 25 2…" at bounding box center [310, 268] width 15 height 13
type input "[DATE] 2:30 pm"
click at [465, 230] on div "Description meal preparation" at bounding box center [346, 228] width 418 height 23
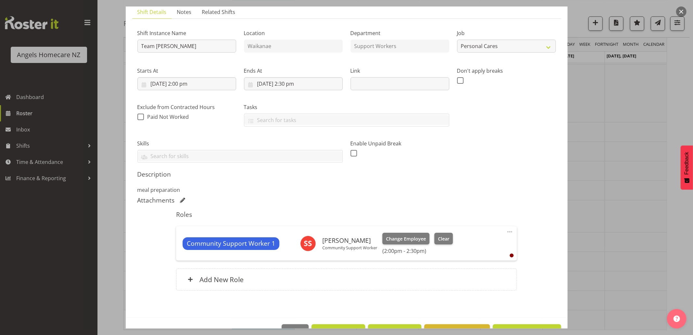
scroll to position [67, 0]
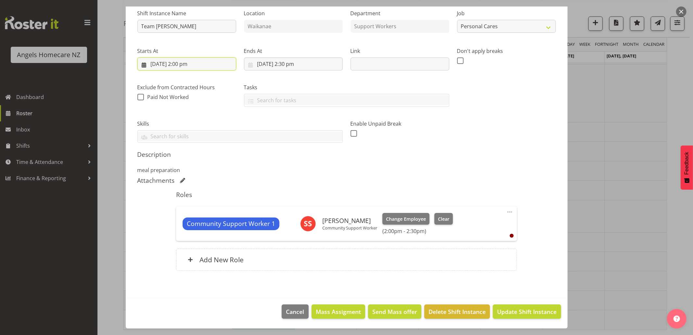
click at [200, 64] on input "[DATE] 2:00 pm" at bounding box center [186, 63] width 99 height 13
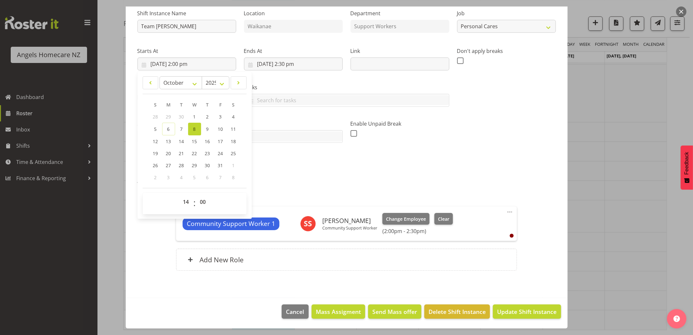
click at [296, 169] on p "meal preparation" at bounding box center [346, 170] width 418 height 8
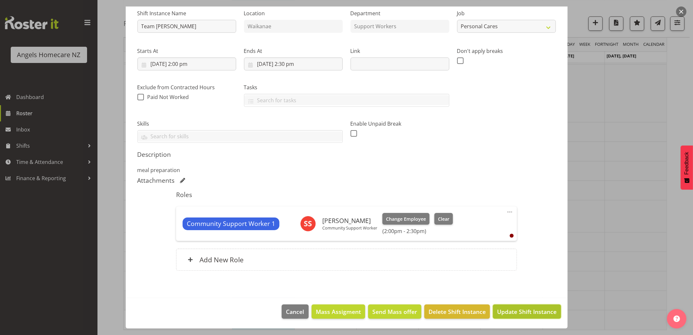
click at [507, 314] on span "Update Shift Instance" at bounding box center [526, 312] width 59 height 8
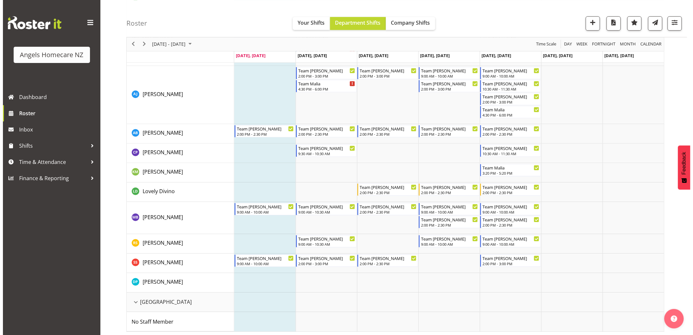
scroll to position [733, 0]
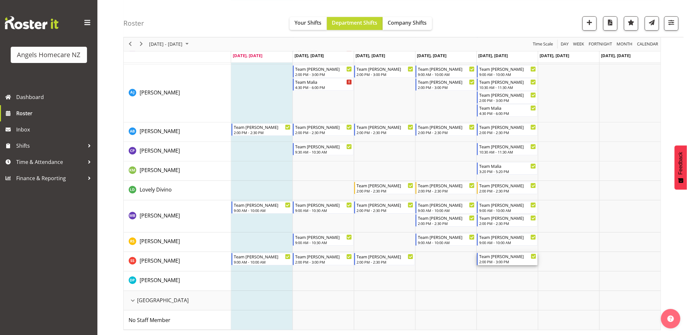
click at [511, 260] on div "2:00 PM - 3:00 PM" at bounding box center [507, 261] width 57 height 5
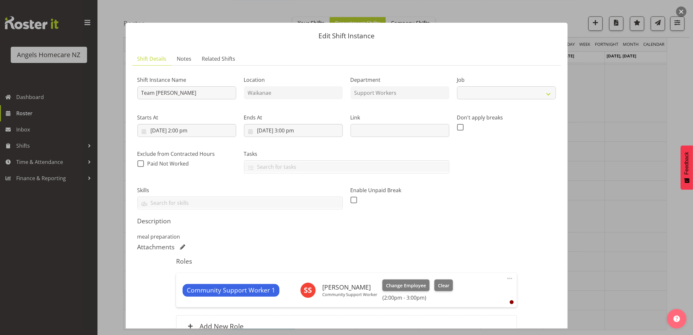
select select "10686"
click at [205, 132] on input "[DATE] 2:00 pm" at bounding box center [186, 130] width 99 height 13
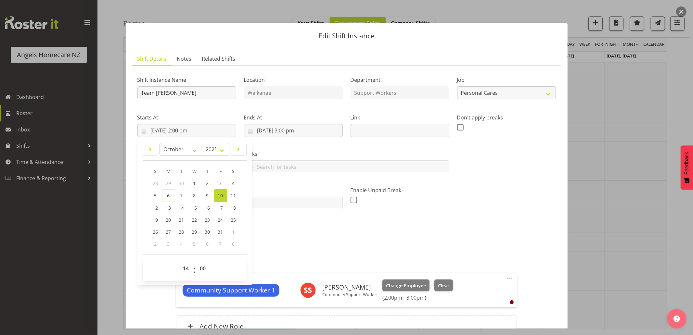
click at [479, 229] on div "Description meal preparation" at bounding box center [346, 228] width 418 height 23
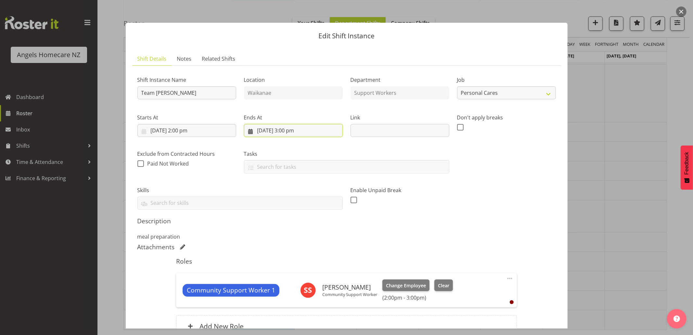
click at [296, 131] on input "[DATE] 3:00 pm" at bounding box center [293, 130] width 99 height 13
click at [292, 267] on select "00 01 02 03 04 05 06 07 08 09 10 11 12 13 14 15 16 17 18 19 20 21 22 23" at bounding box center [293, 268] width 15 height 13
select select "14"
click at [286, 262] on select "00 01 02 03 04 05 06 07 08 09 10 11 12 13 14 15 16 17 18 19 20 21 22 23" at bounding box center [293, 268] width 15 height 13
type input "[DATE] 2:00 pm"
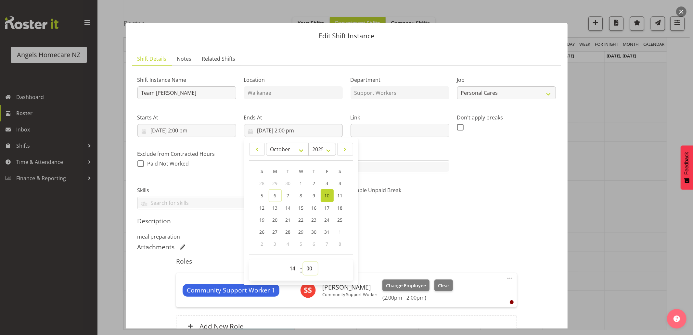
click at [309, 264] on select "00 01 02 03 04 05 06 07 08 09 10 11 12 13 14 15 16 17 18 19 20 21 22 23 24 25 2…" at bounding box center [310, 268] width 15 height 13
select select "30"
click at [303, 262] on select "00 01 02 03 04 05 06 07 08 09 10 11 12 13 14 15 16 17 18 19 20 21 22 23 24 25 2…" at bounding box center [310, 268] width 15 height 13
type input "[DATE] 2:30 pm"
click at [461, 222] on h5 "Description" at bounding box center [346, 221] width 418 height 8
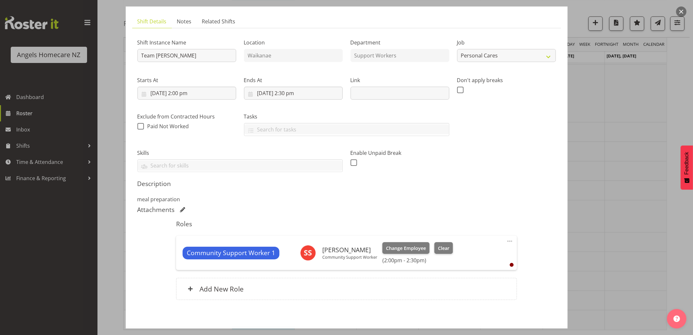
scroll to position [67, 0]
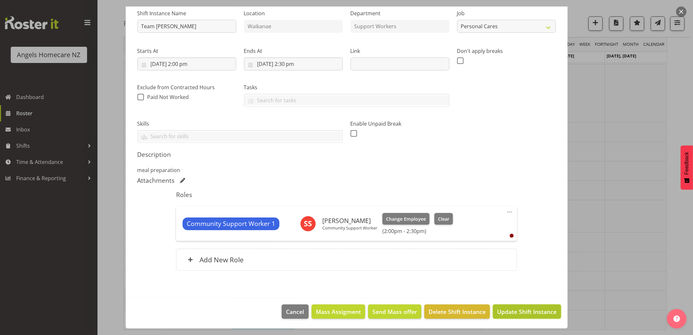
click at [500, 310] on span "Update Shift Instance" at bounding box center [526, 312] width 59 height 8
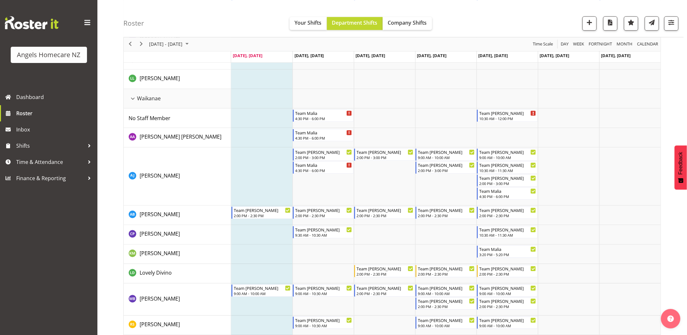
scroll to position [722, 0]
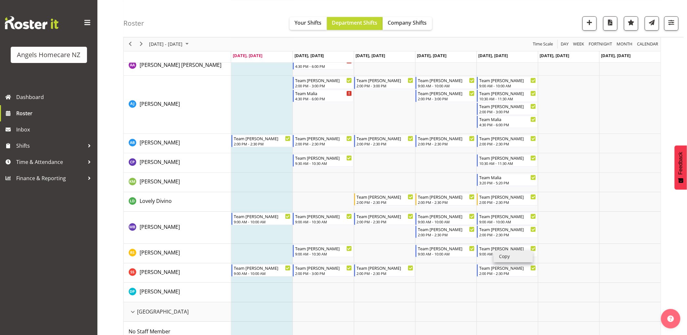
click at [498, 257] on li "Copy" at bounding box center [513, 257] width 39 height 12
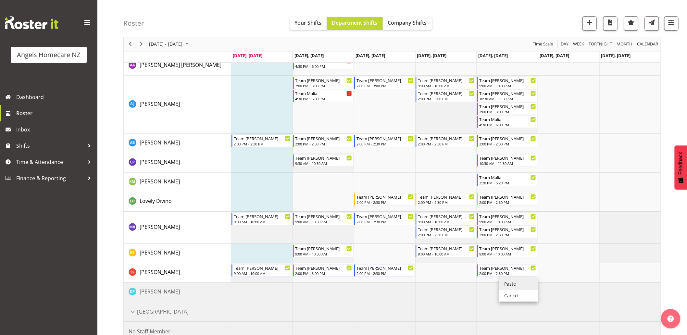
click at [503, 284] on li "Paste" at bounding box center [518, 284] width 39 height 12
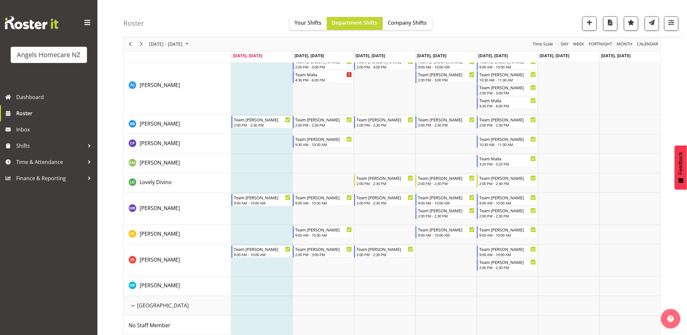
scroll to position [746, 0]
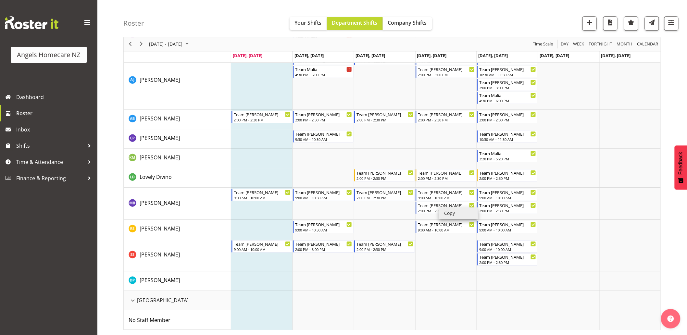
click at [446, 214] on li "Copy" at bounding box center [458, 214] width 39 height 12
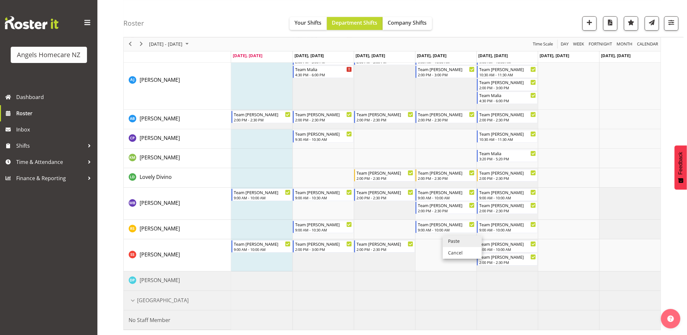
click at [447, 239] on li "Paste" at bounding box center [462, 241] width 39 height 12
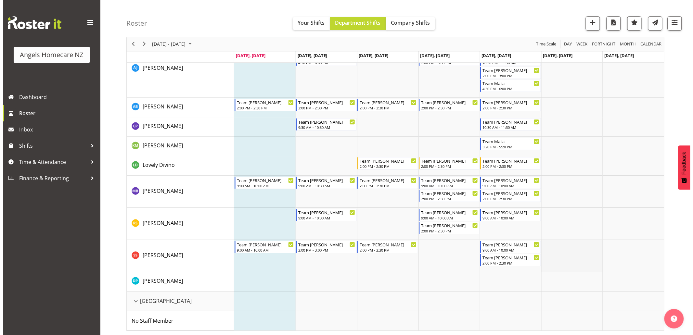
scroll to position [758, 0]
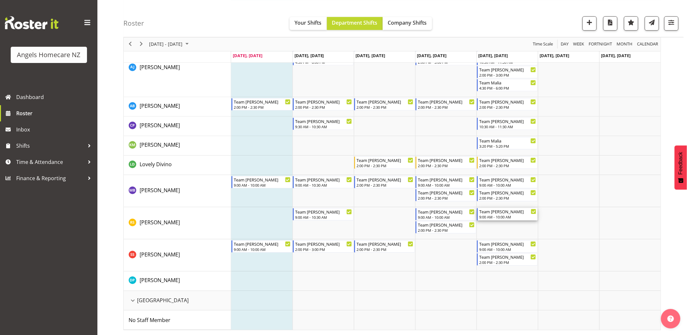
click at [502, 218] on div "9:00 AM - 10:00 AM" at bounding box center [507, 216] width 57 height 5
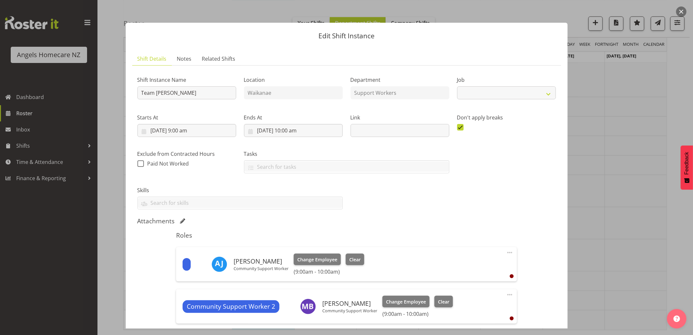
select select "10686"
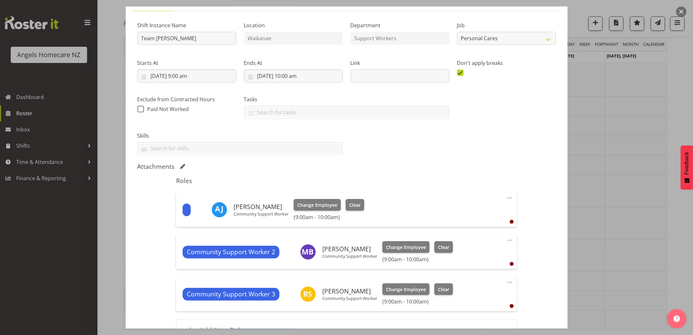
scroll to position [125, 0]
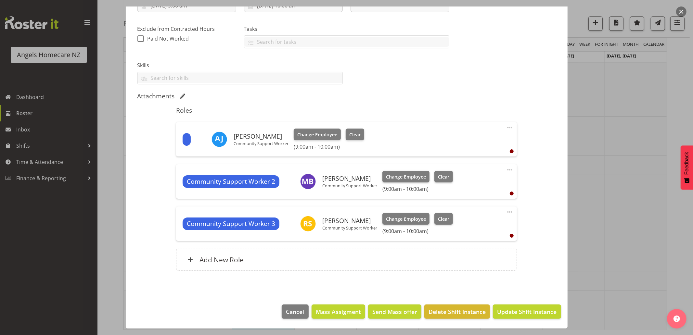
click at [506, 210] on span at bounding box center [510, 212] width 8 height 8
click at [477, 251] on link "Delete" at bounding box center [482, 250] width 62 height 12
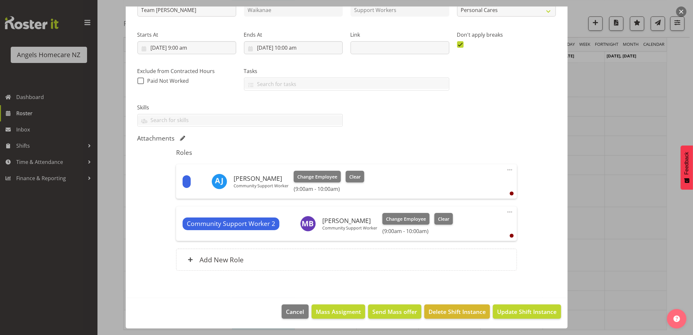
click at [506, 168] on span at bounding box center [510, 170] width 8 height 8
click at [477, 206] on link "Delete" at bounding box center [482, 208] width 62 height 12
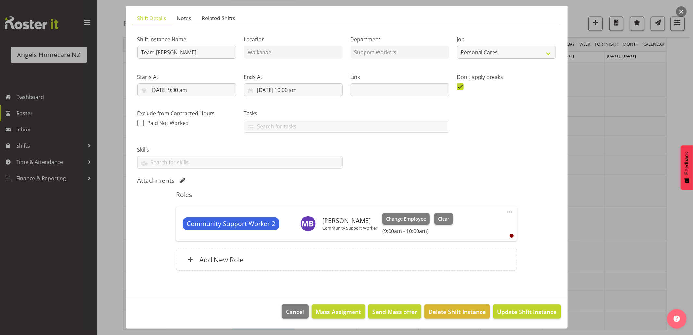
scroll to position [41, 0]
click at [519, 313] on span "Update Shift Instance" at bounding box center [526, 312] width 59 height 8
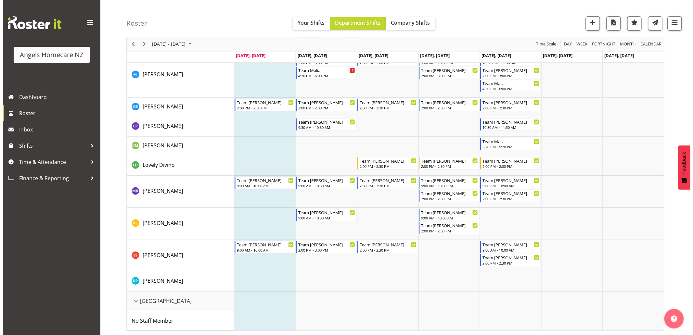
scroll to position [745, 0]
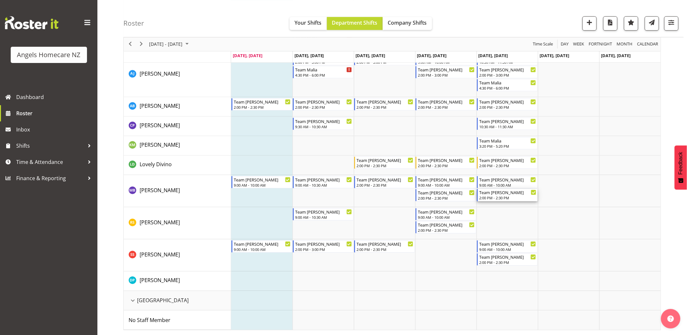
click at [498, 195] on div "2:00 PM - 2:30 PM" at bounding box center [507, 197] width 57 height 5
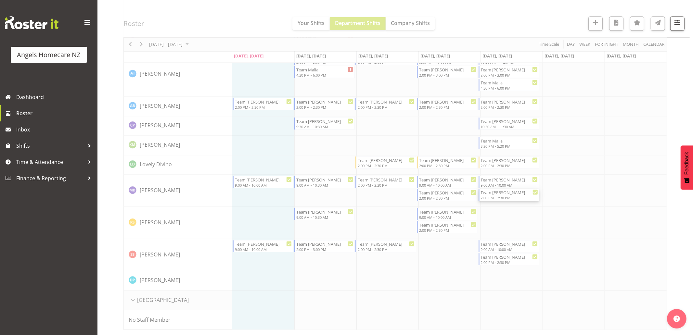
select select
select select "9"
select select "2025"
select select "14"
select select "30"
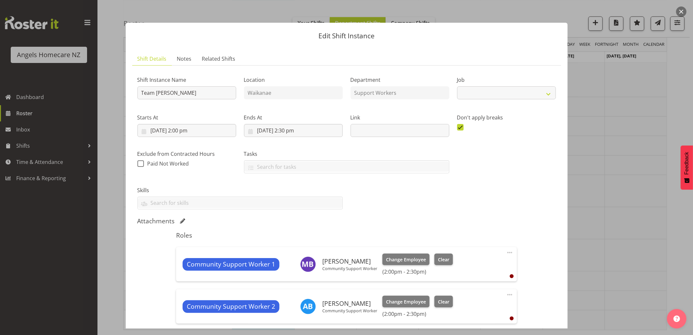
select select "10686"
click at [309, 130] on input "[DATE] 2:30 pm" at bounding box center [293, 130] width 99 height 13
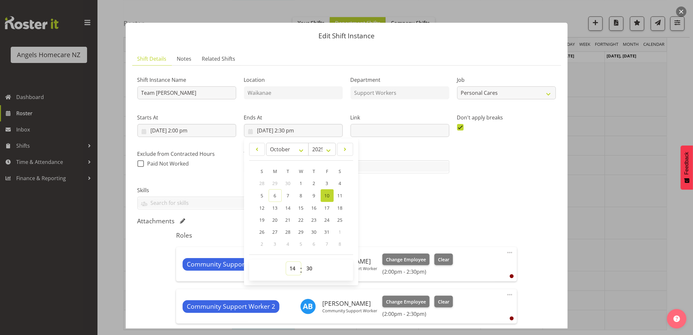
click at [291, 270] on select "00 01 02 03 04 05 06 07 08 09 10 11 12 13 14 15 16 17 18 19 20 21 22 23" at bounding box center [293, 268] width 15 height 13
select select "15"
click at [286, 262] on select "00 01 02 03 04 05 06 07 08 09 10 11 12 13 14 15 16 17 18 19 20 21 22 23" at bounding box center [293, 268] width 15 height 13
type input "[DATE] 3:30 pm"
click at [306, 270] on select "00 01 02 03 04 05 06 07 08 09 10 11 12 13 14 15 16 17 18 19 20 21 22 23 24 25 2…" at bounding box center [310, 268] width 15 height 13
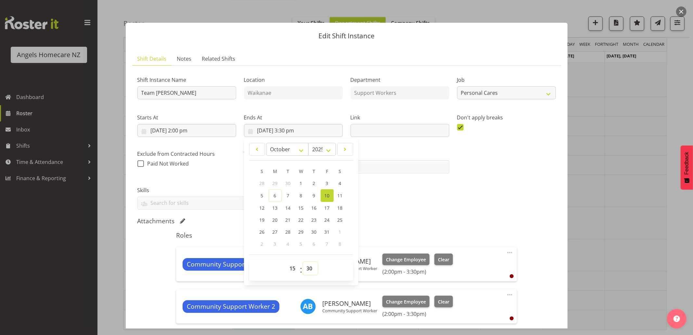
select select "0"
click at [303, 262] on select "00 01 02 03 04 05 06 07 08 09 10 11 12 13 14 15 16 17 18 19 20 21 22 23 24 25 2…" at bounding box center [310, 268] width 15 height 13
type input "[DATE] 3:00 pm"
click at [482, 209] on div "Shift Instance Name Team [PERSON_NAME] Location [GEOGRAPHIC_DATA] Department Su…" at bounding box center [346, 140] width 426 height 147
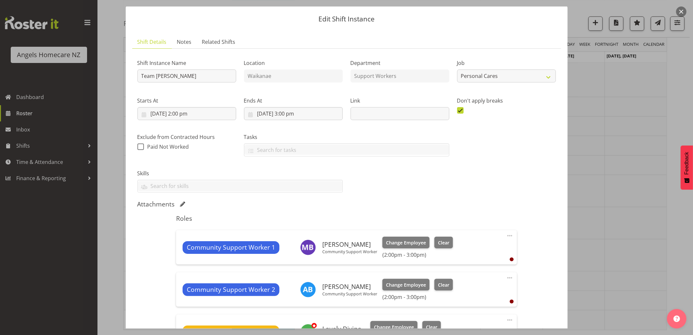
scroll to position [125, 0]
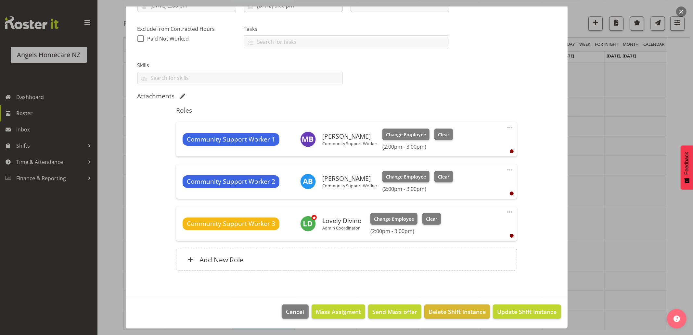
click at [506, 169] on span at bounding box center [510, 170] width 8 height 8
click at [481, 208] on link "Delete" at bounding box center [482, 208] width 62 height 12
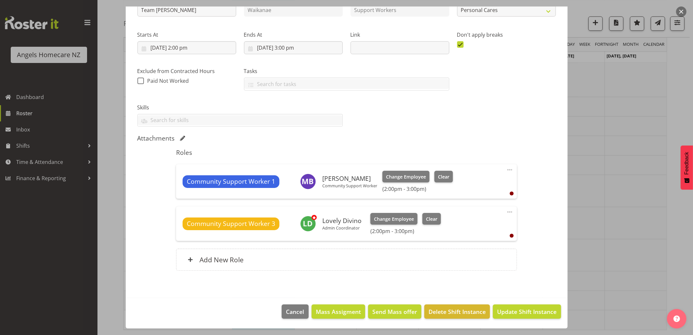
click at [506, 212] on span at bounding box center [510, 212] width 8 height 8
click at [491, 252] on link "Delete" at bounding box center [482, 250] width 62 height 12
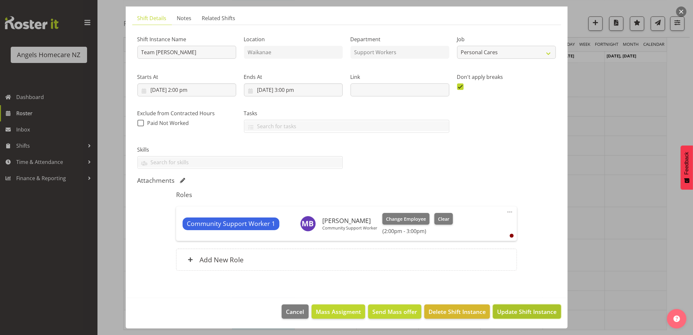
click at [529, 313] on span "Update Shift Instance" at bounding box center [526, 312] width 59 height 8
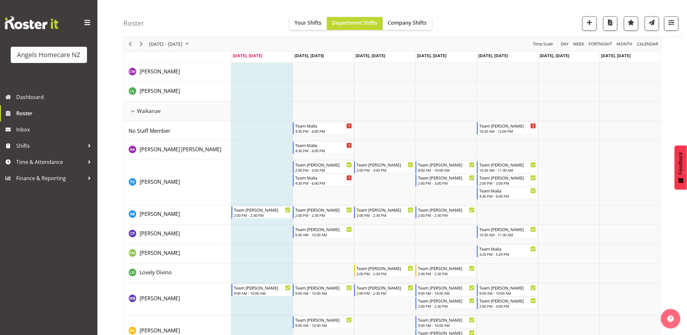
scroll to position [745, 0]
